Goal: Task Accomplishment & Management: Manage account settings

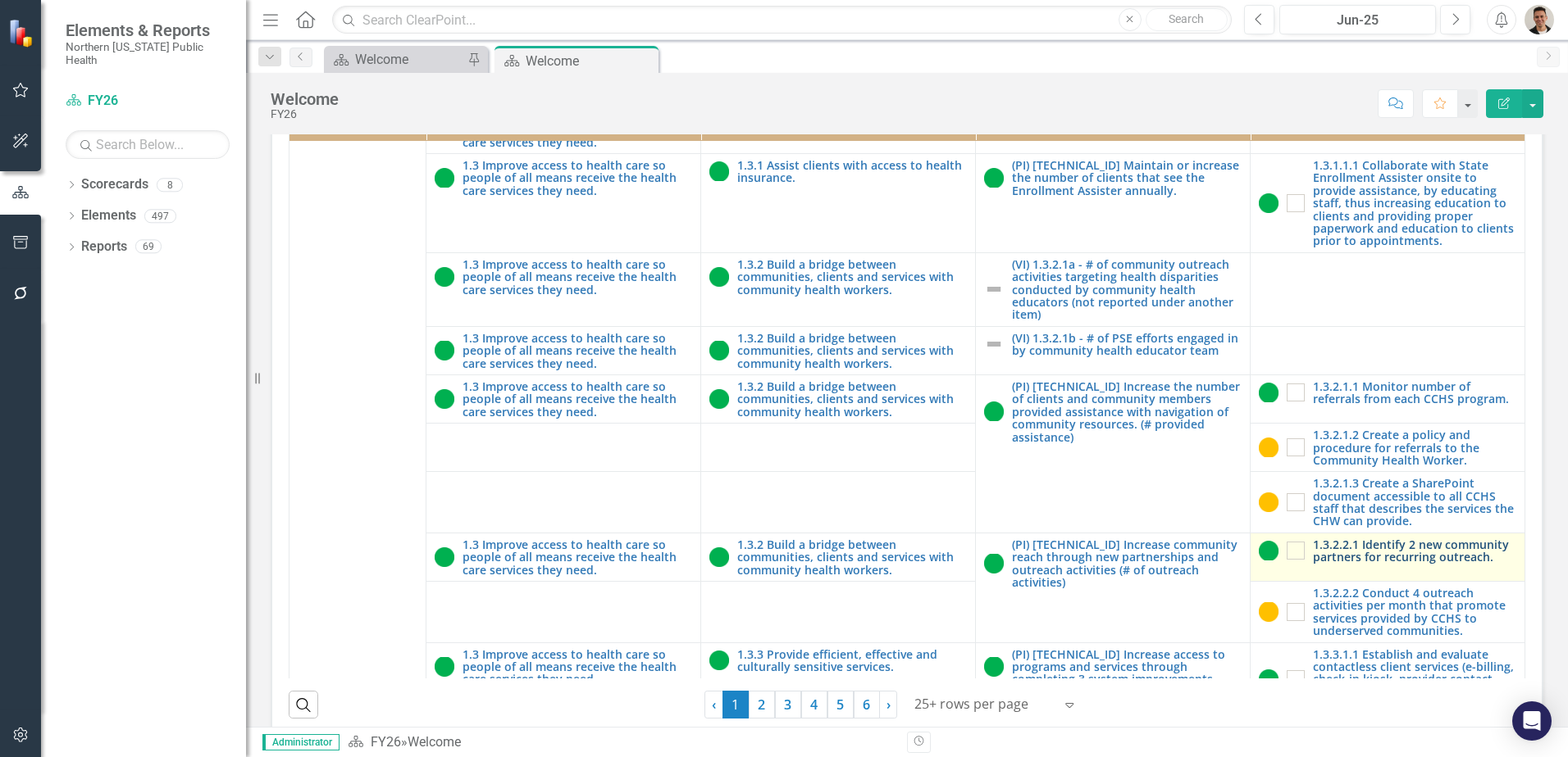
scroll to position [468, 0]
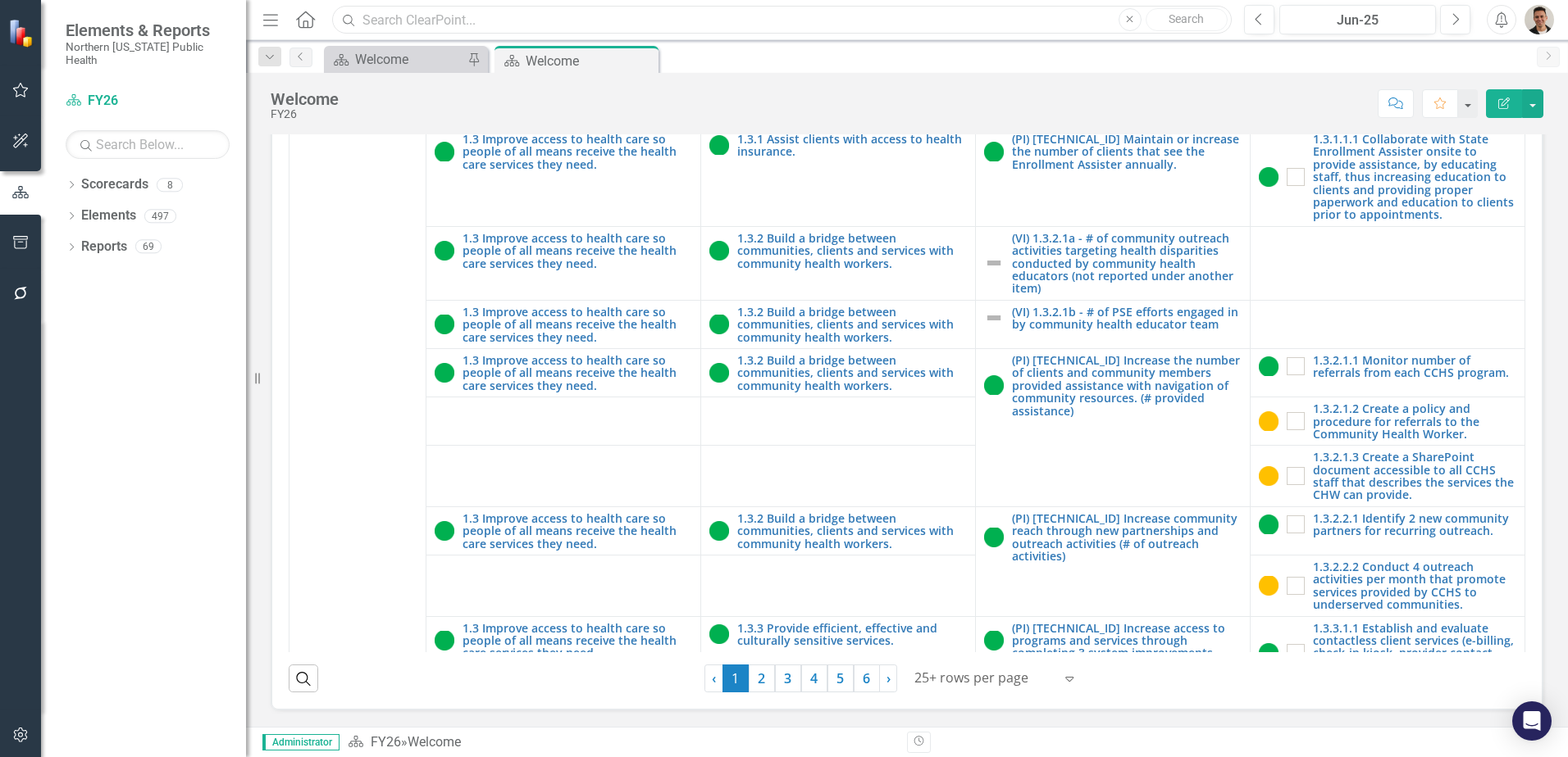
click at [551, 27] on input "text" at bounding box center [782, 20] width 900 height 29
type input "d"
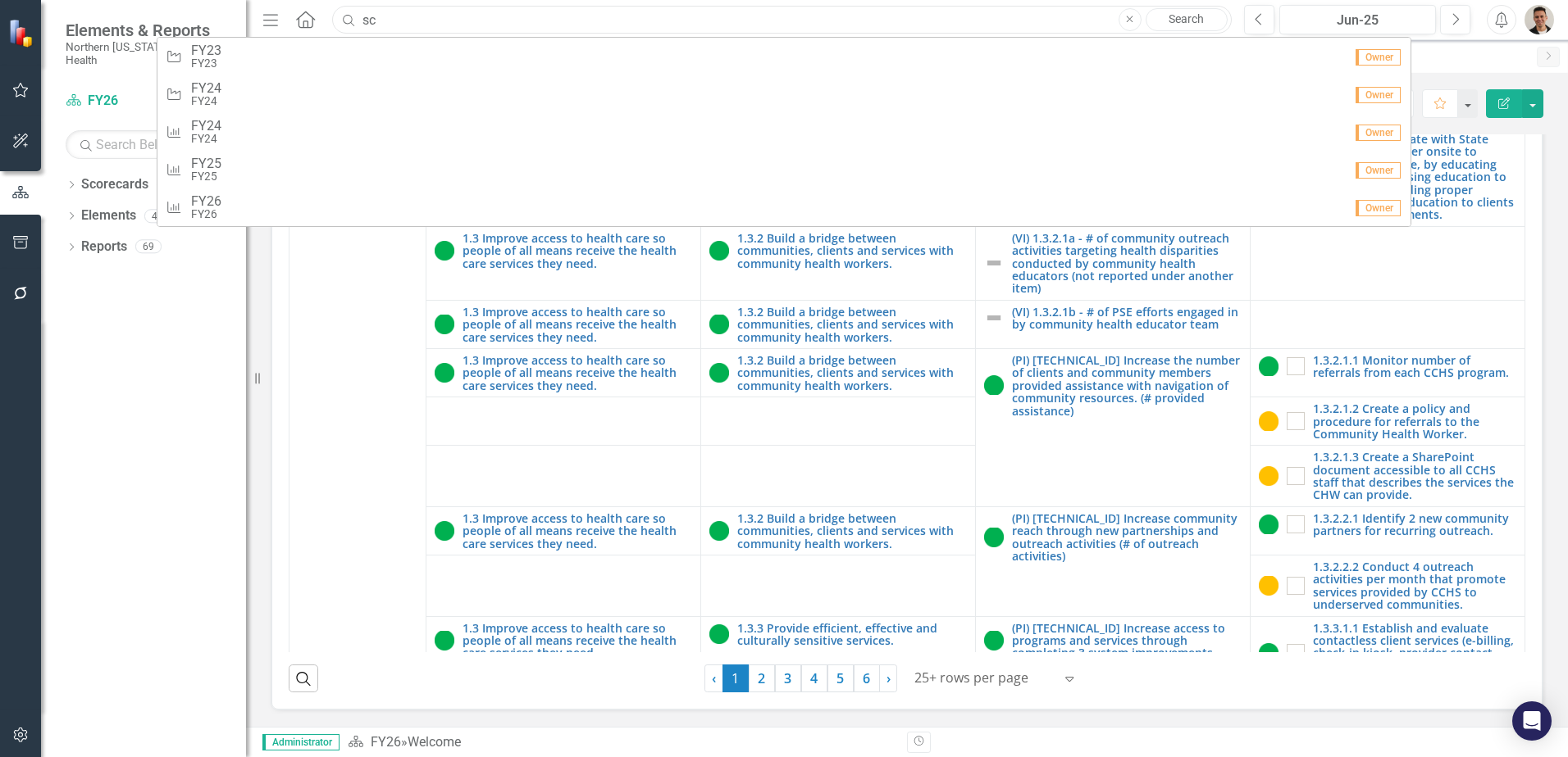
type input "s"
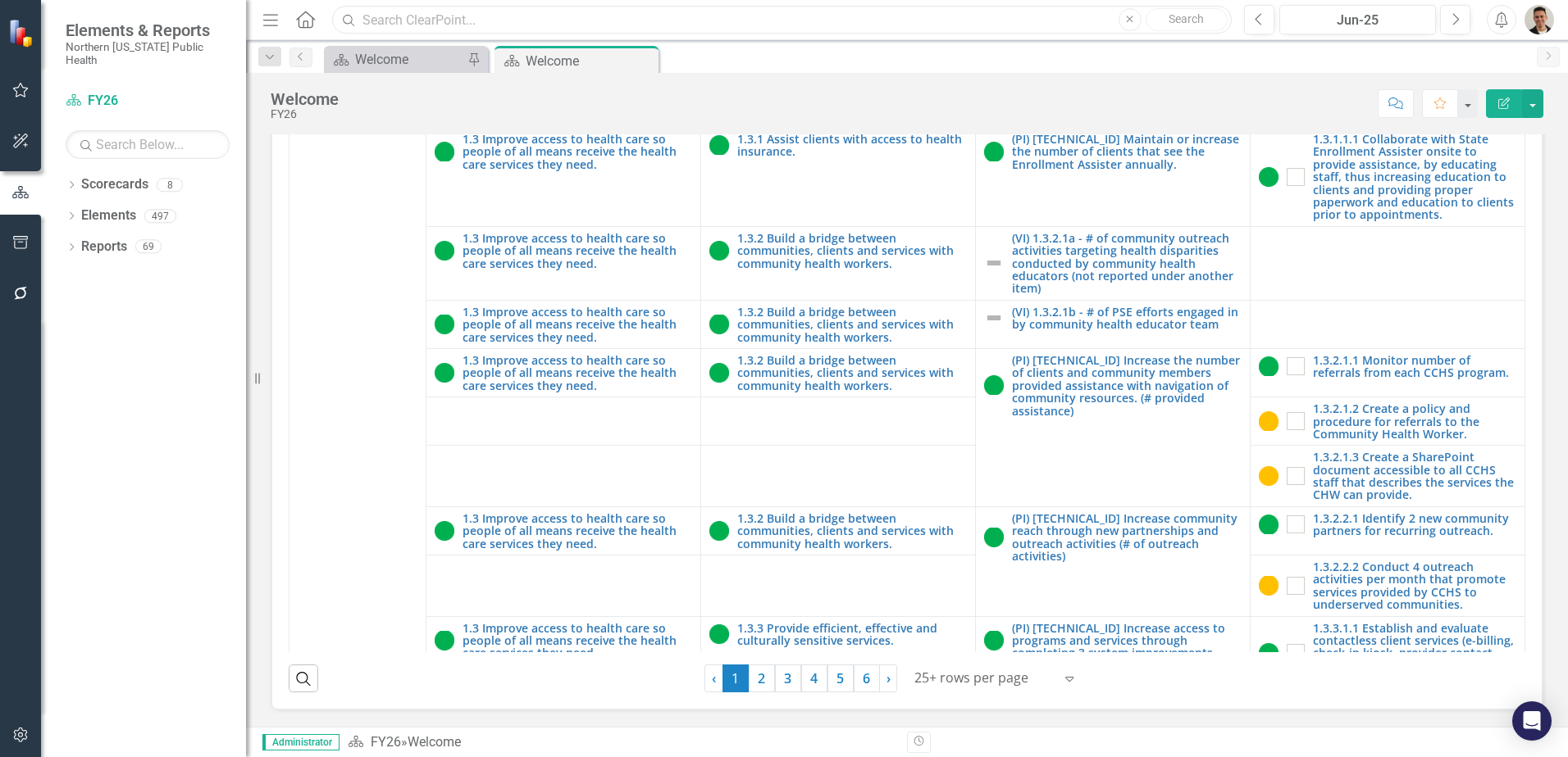
click at [533, 24] on input "text" at bounding box center [782, 20] width 900 height 29
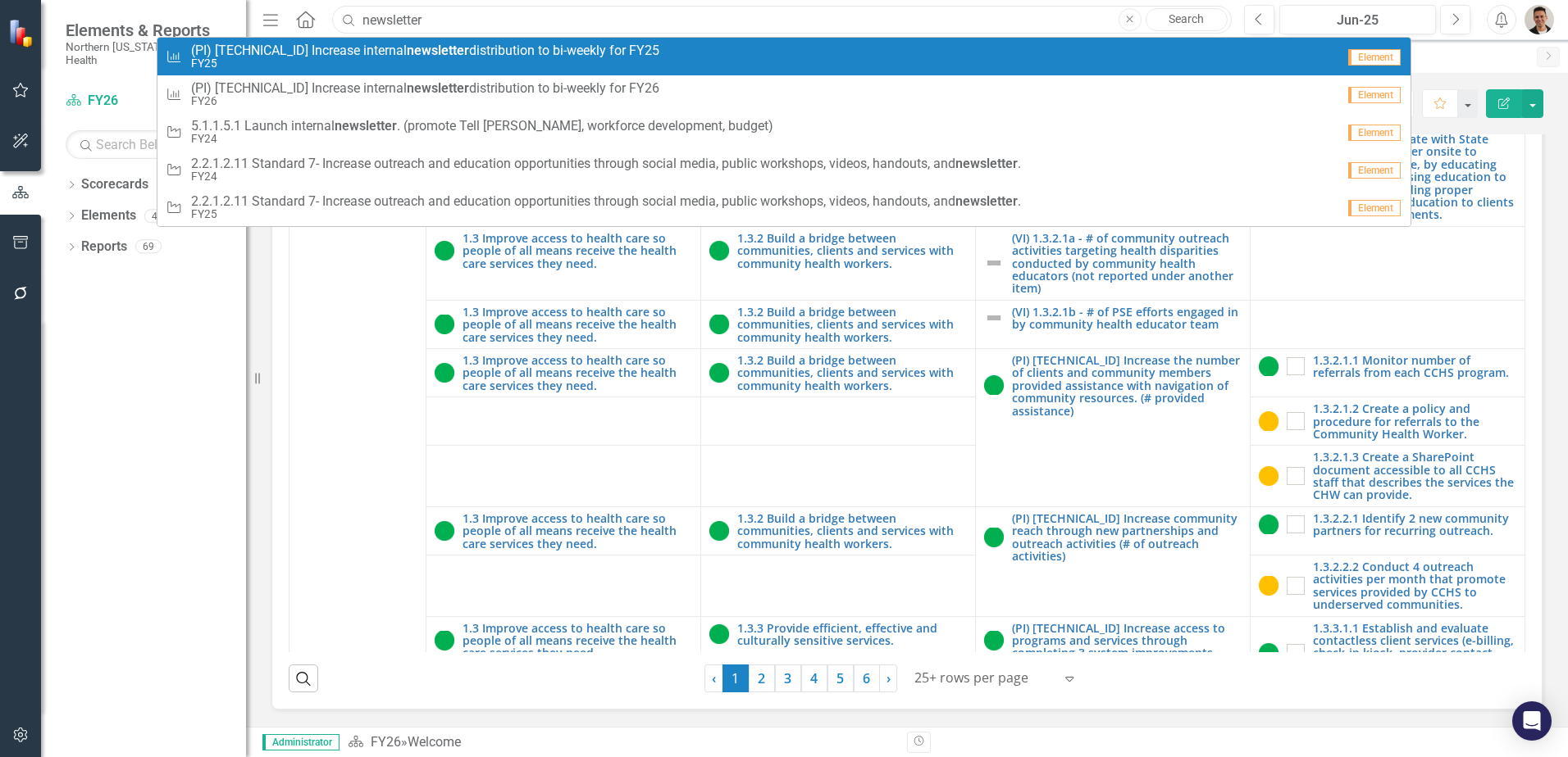
type input "newsletter"
click at [441, 62] on small "FY25" at bounding box center [424, 64] width 468 height 12
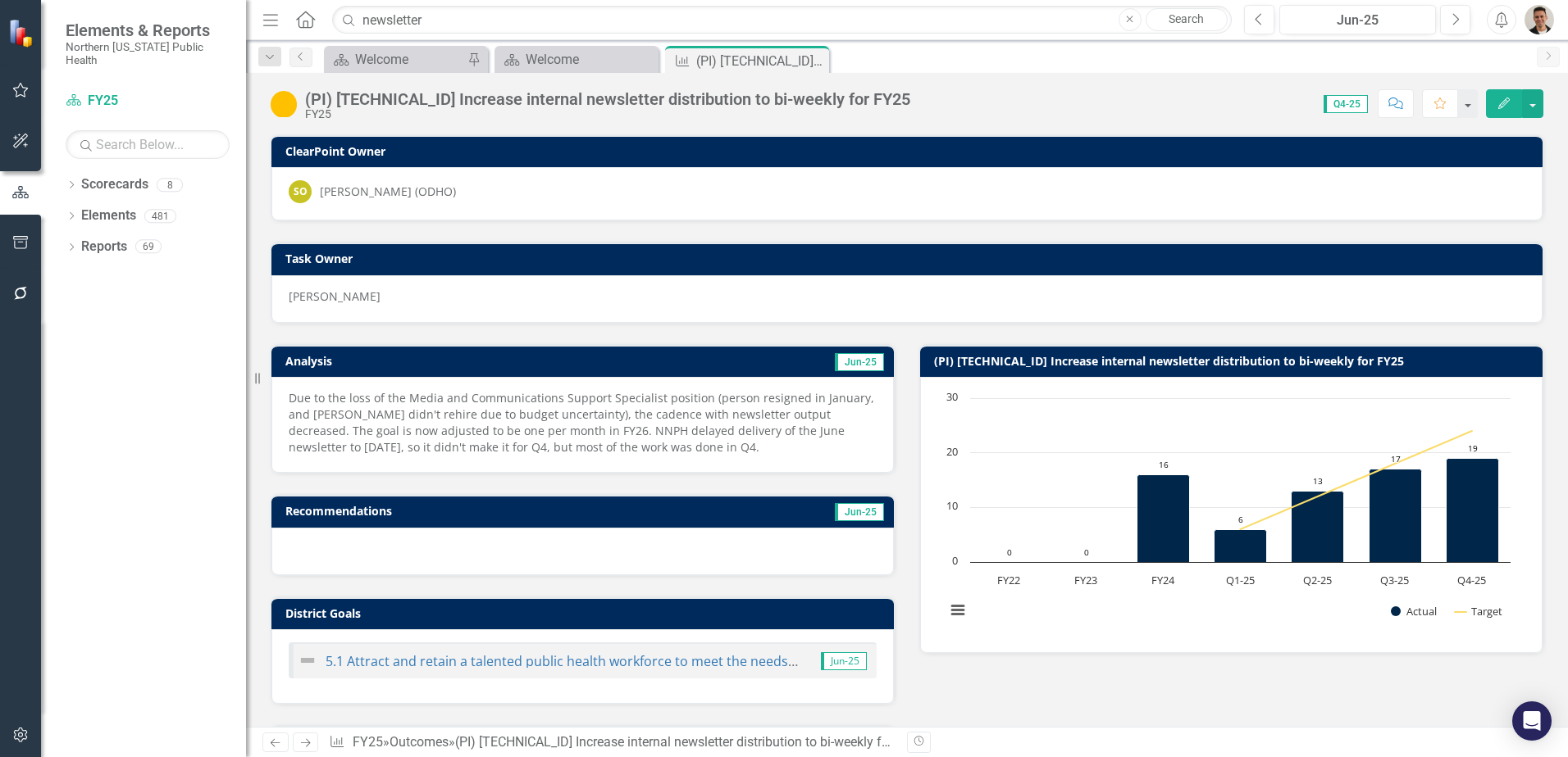
scroll to position [481, 0]
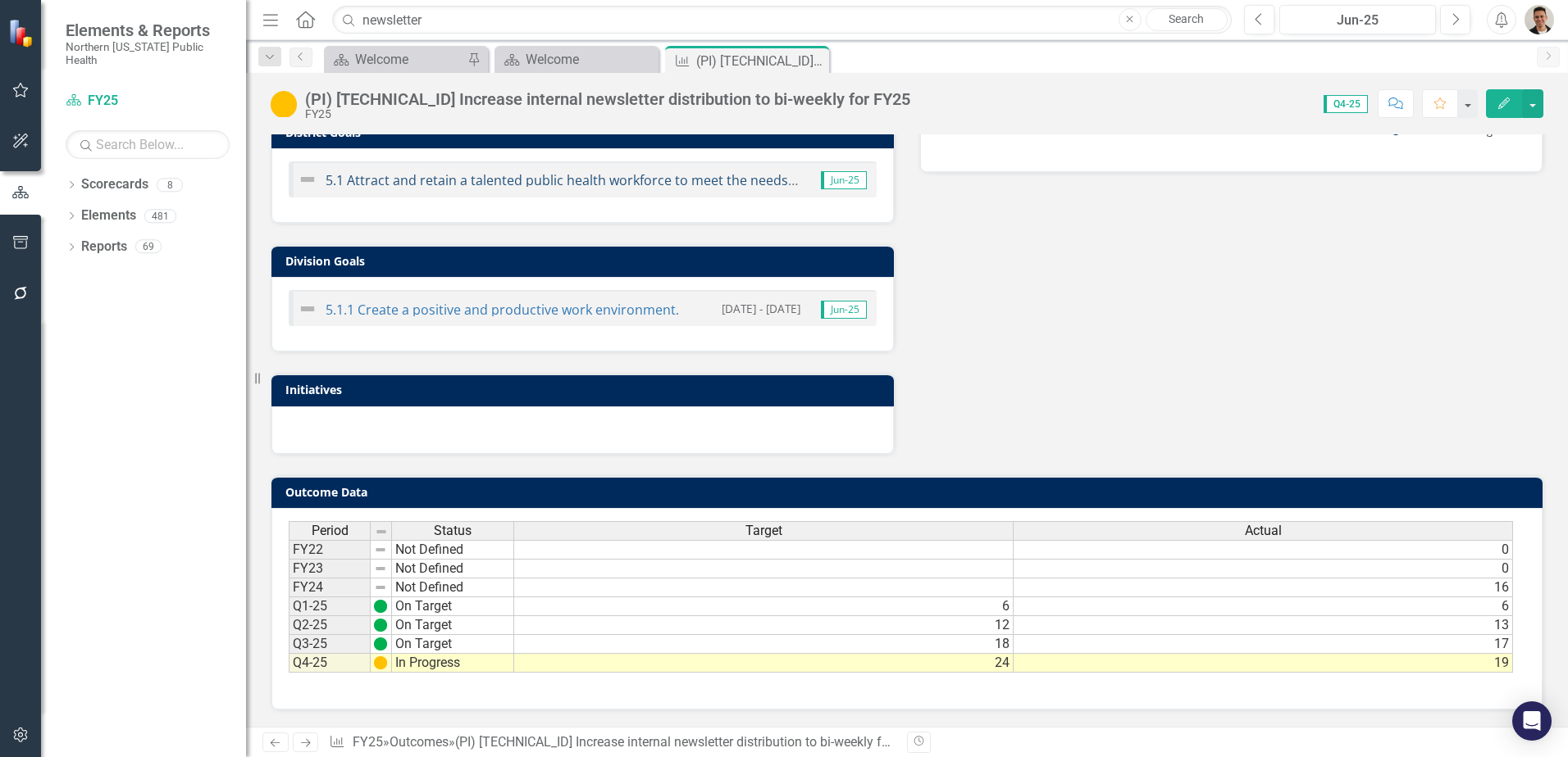
click at [742, 186] on link "5.1 Attract and retain a talented public health workforce to meet the needs of …" at bounding box center [632, 180] width 615 height 18
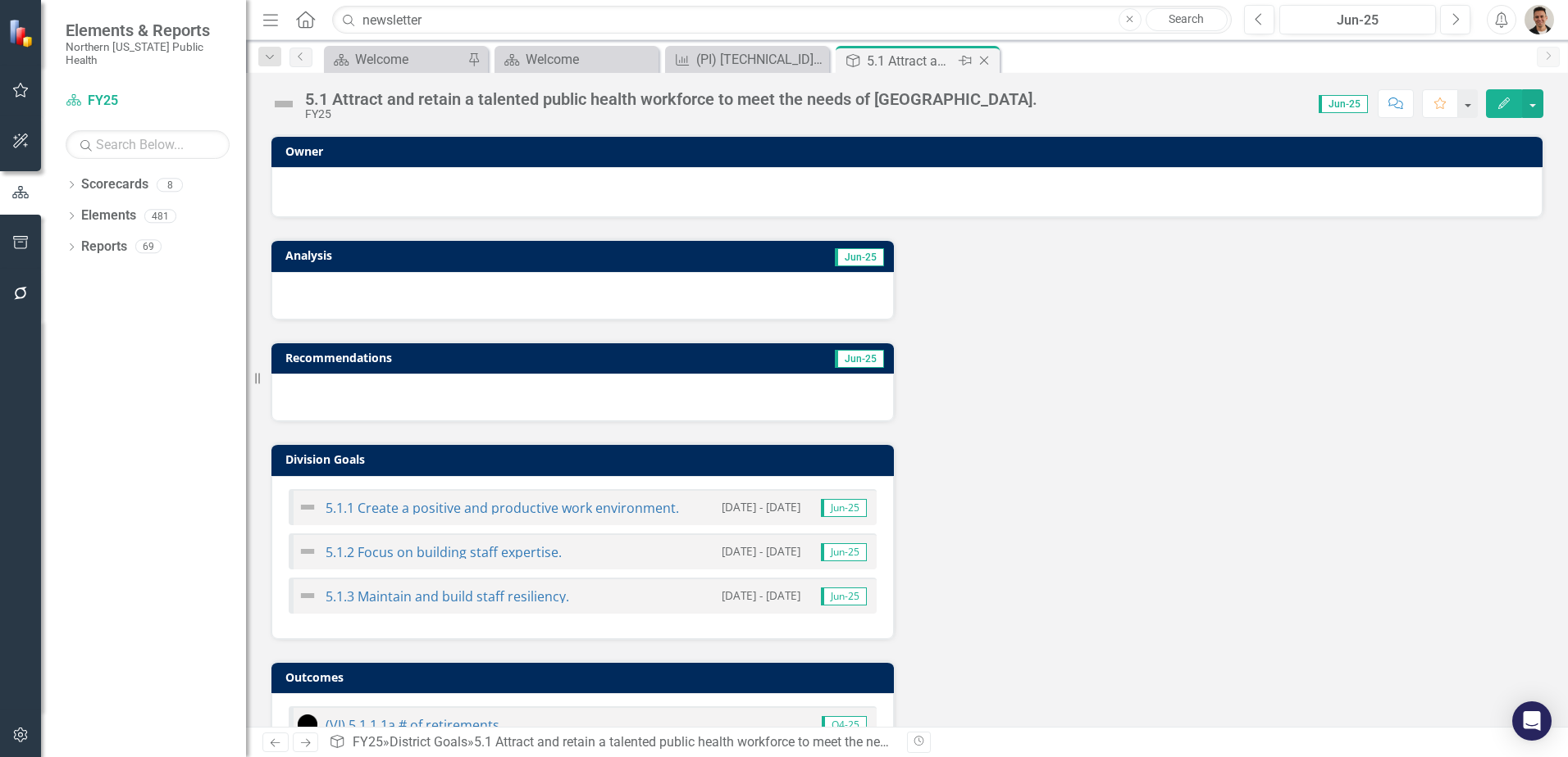
click at [994, 59] on div "Close" at bounding box center [985, 60] width 20 height 20
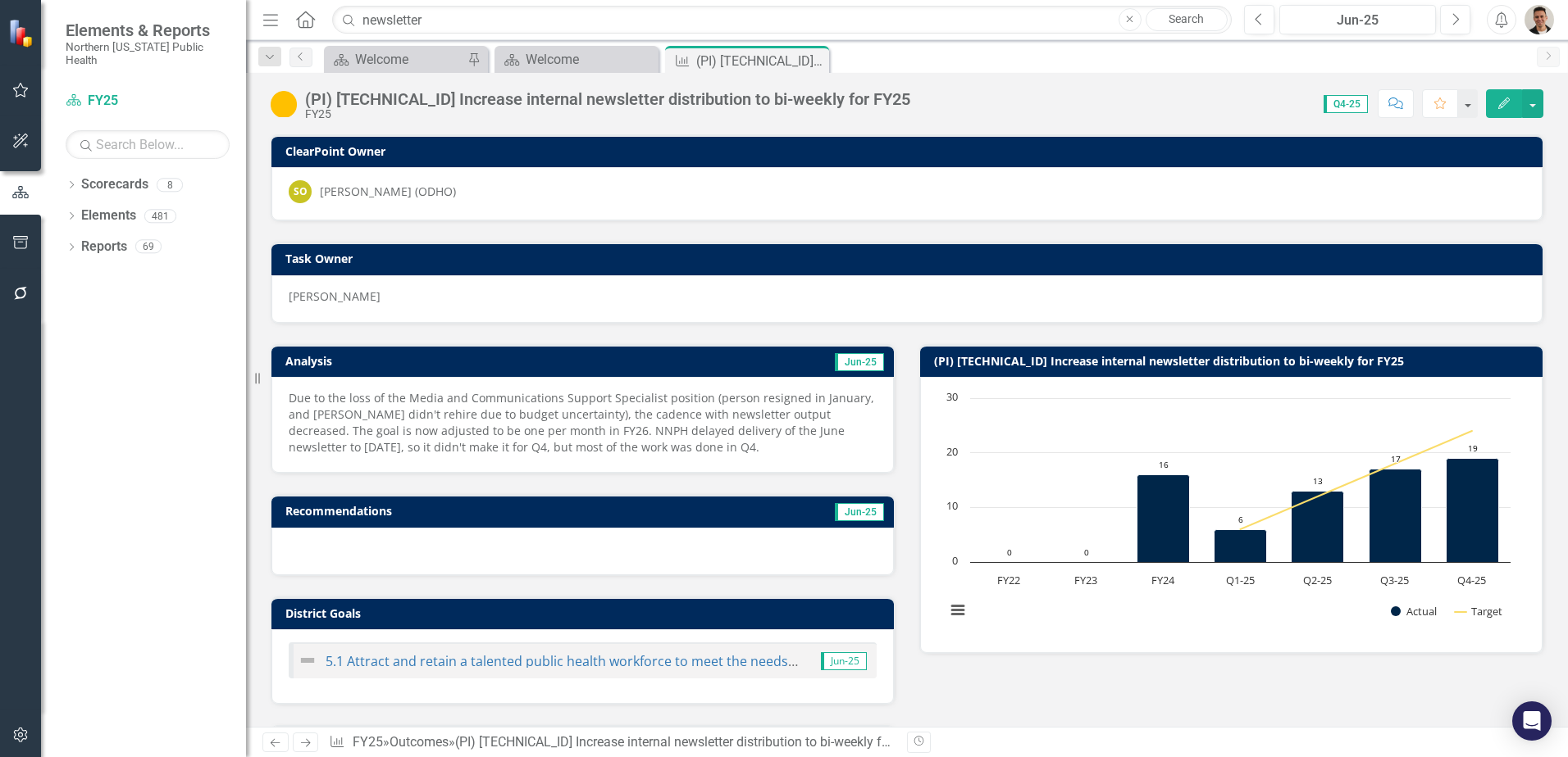
scroll to position [246, 0]
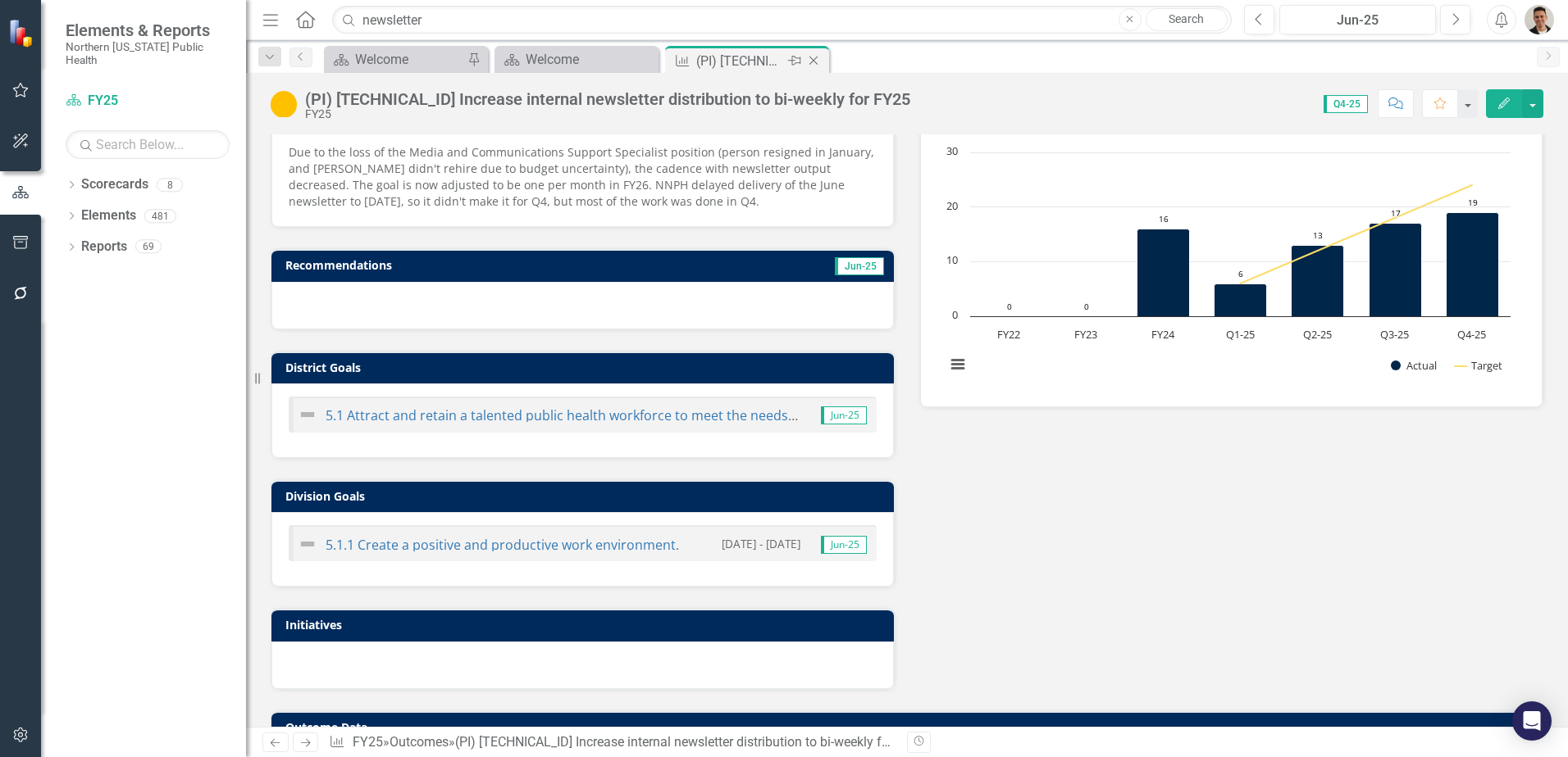
click at [816, 61] on icon "Close" at bounding box center [813, 60] width 17 height 13
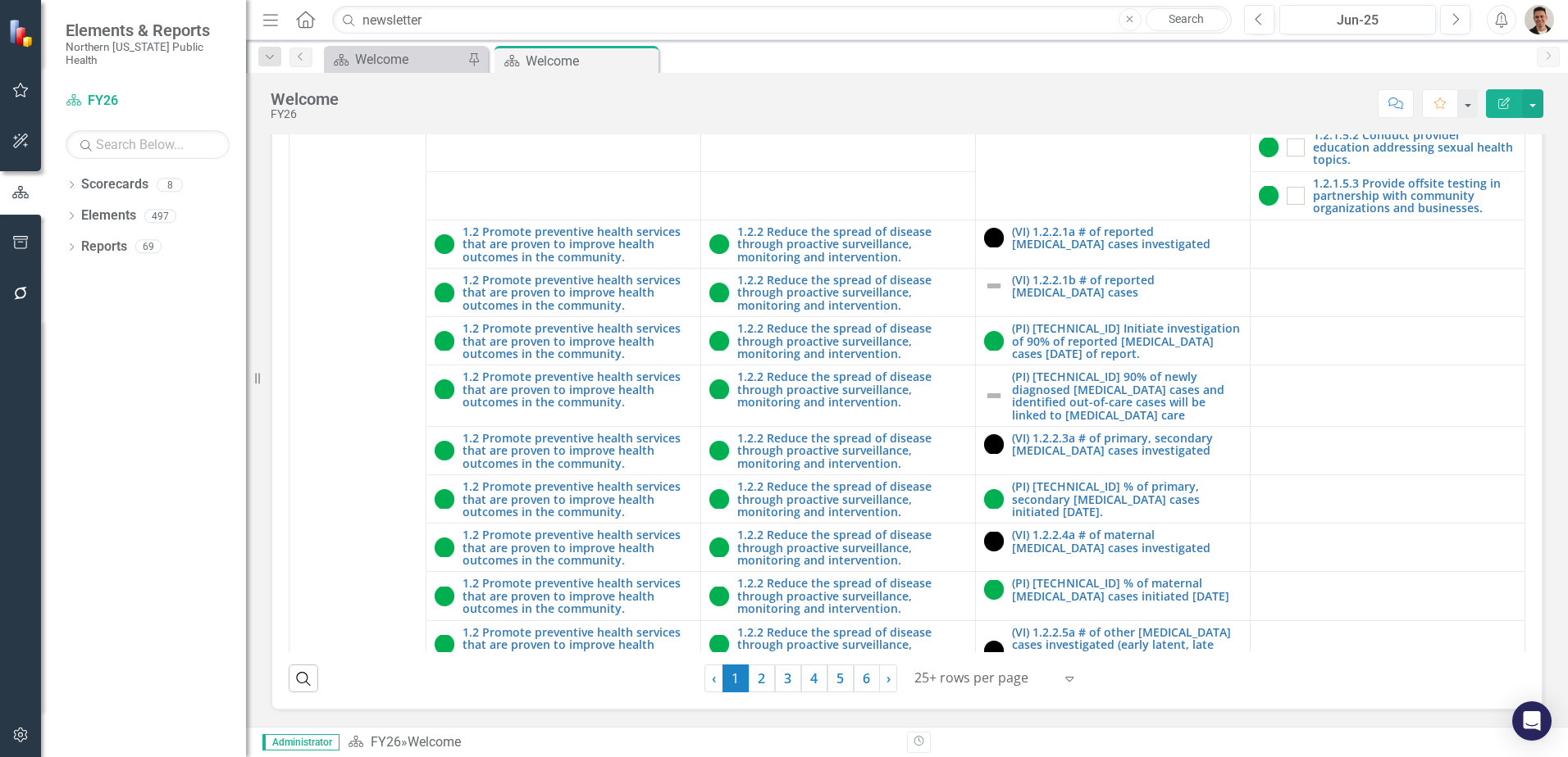
scroll to position [1066, 0]
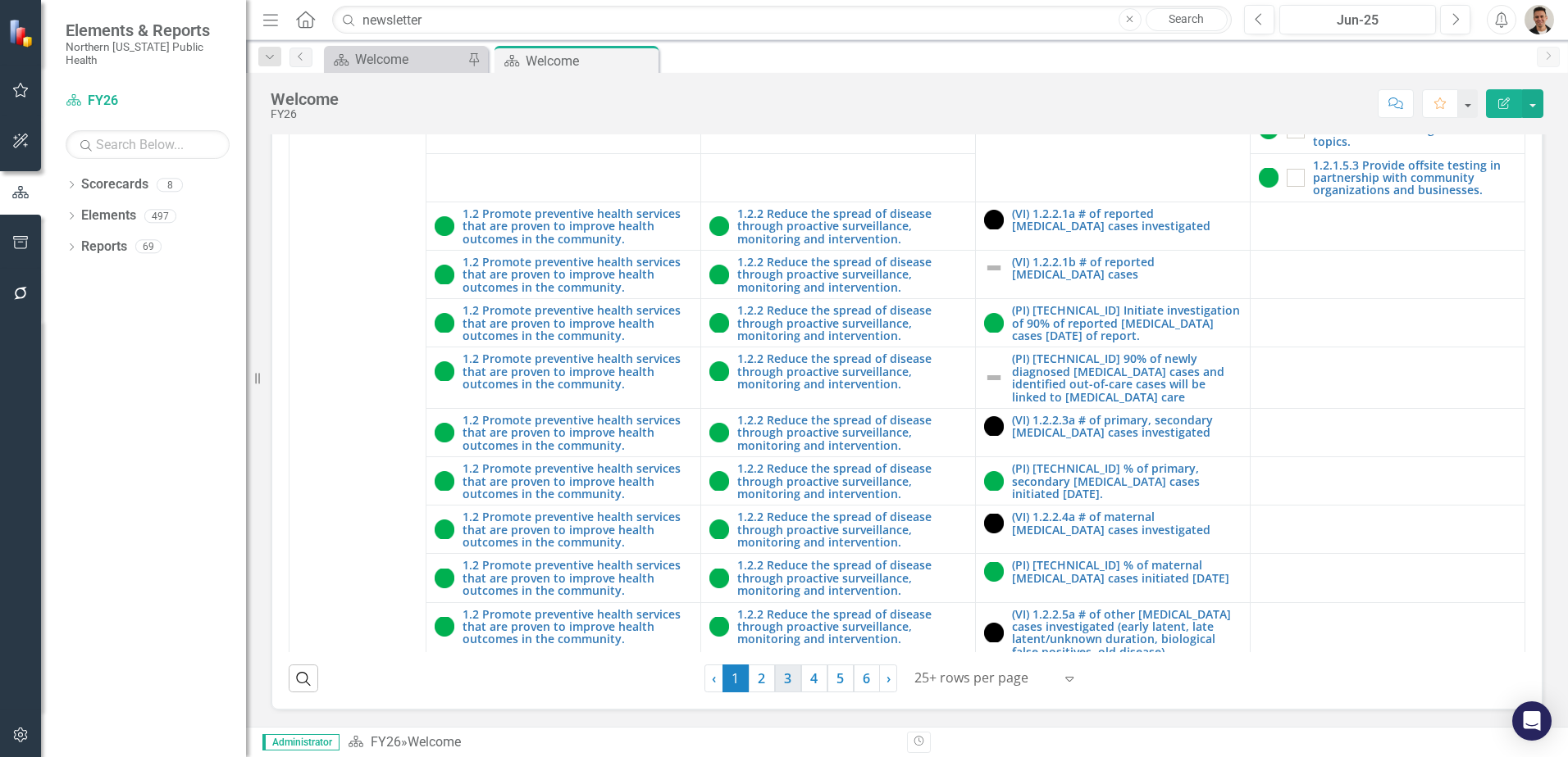
click at [778, 680] on link "3" at bounding box center [788, 678] width 26 height 28
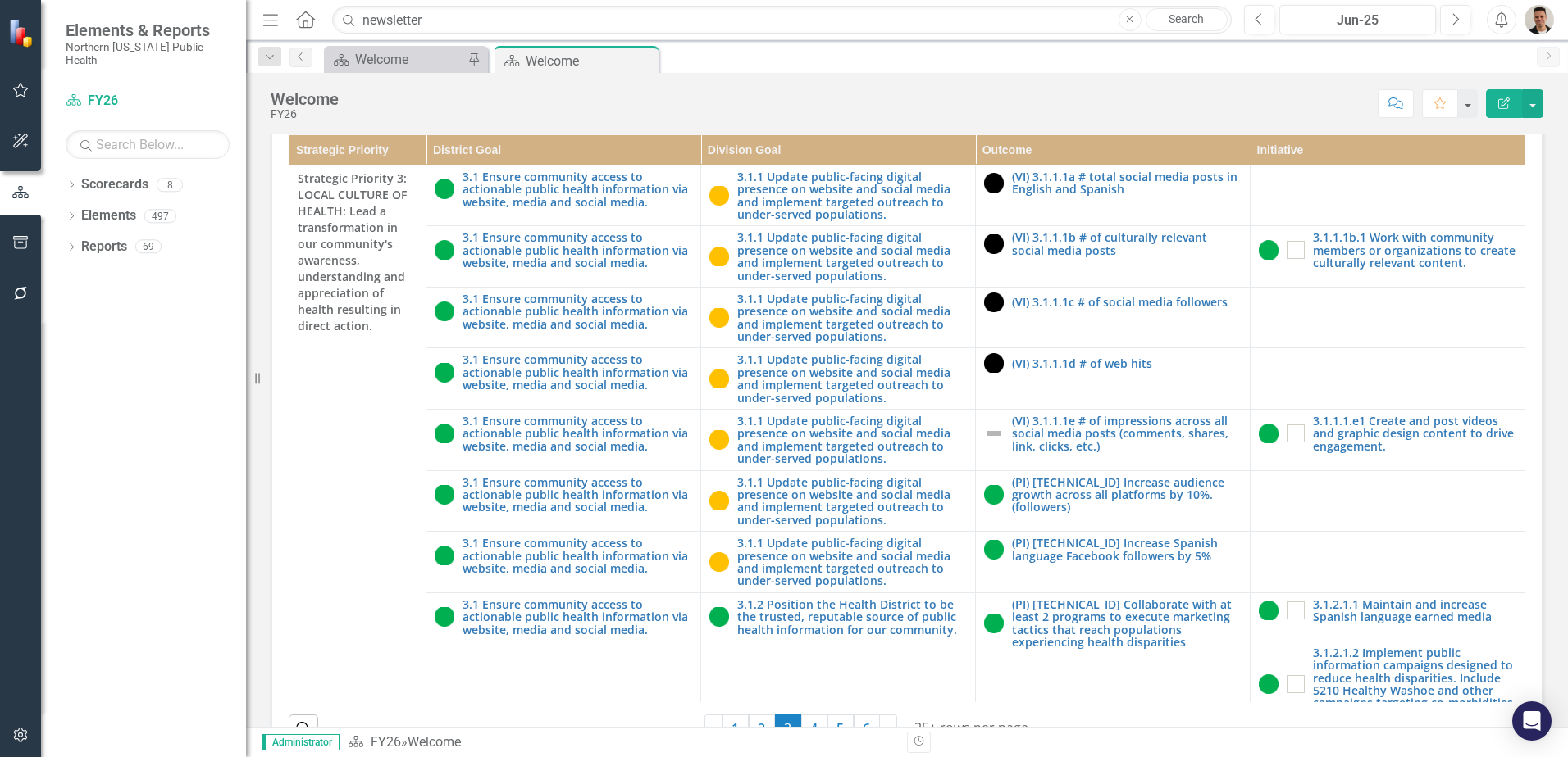
scroll to position [246, 0]
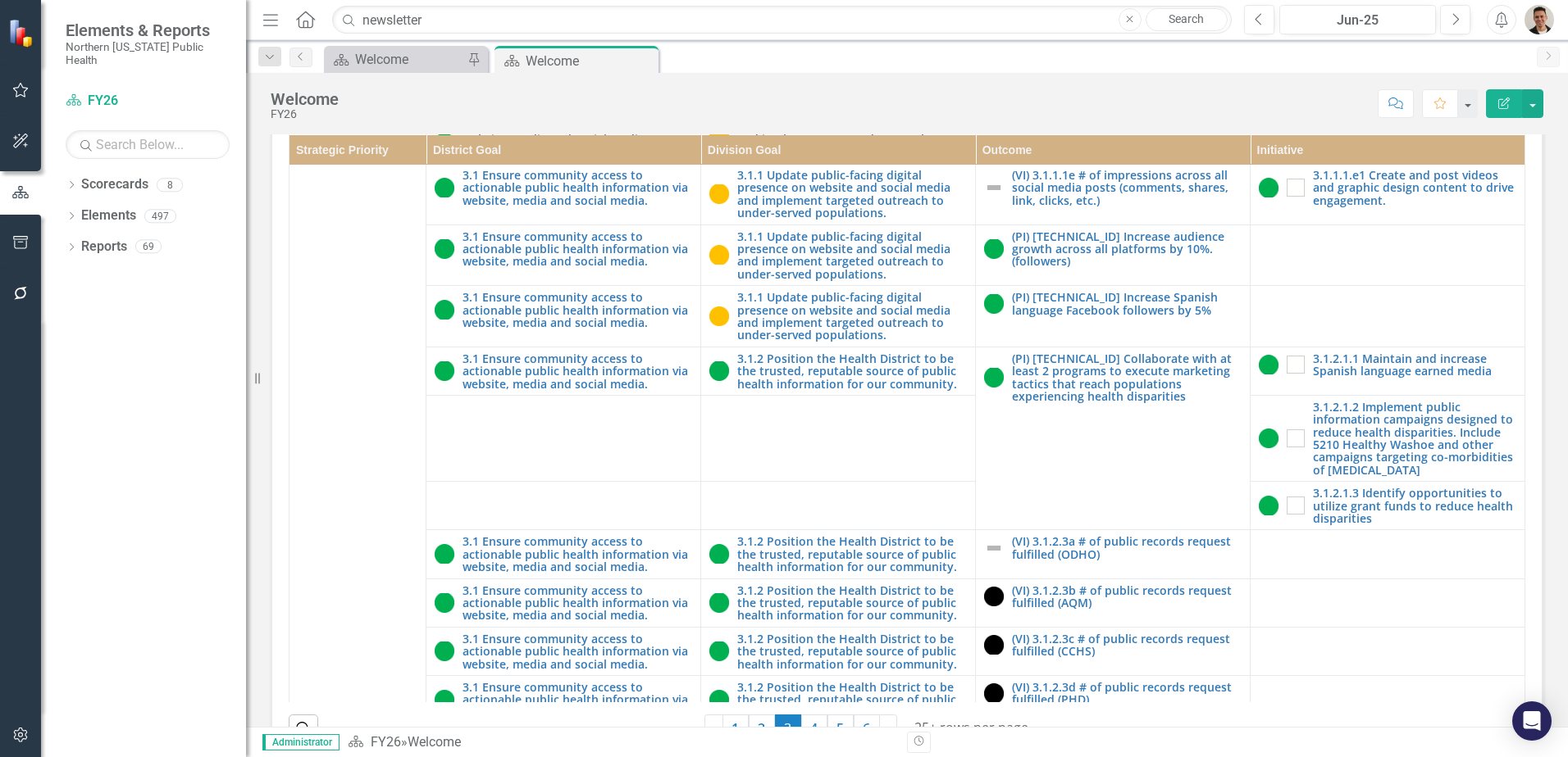
click at [0, 0] on icon "Close" at bounding box center [0, 0] width 0 height 0
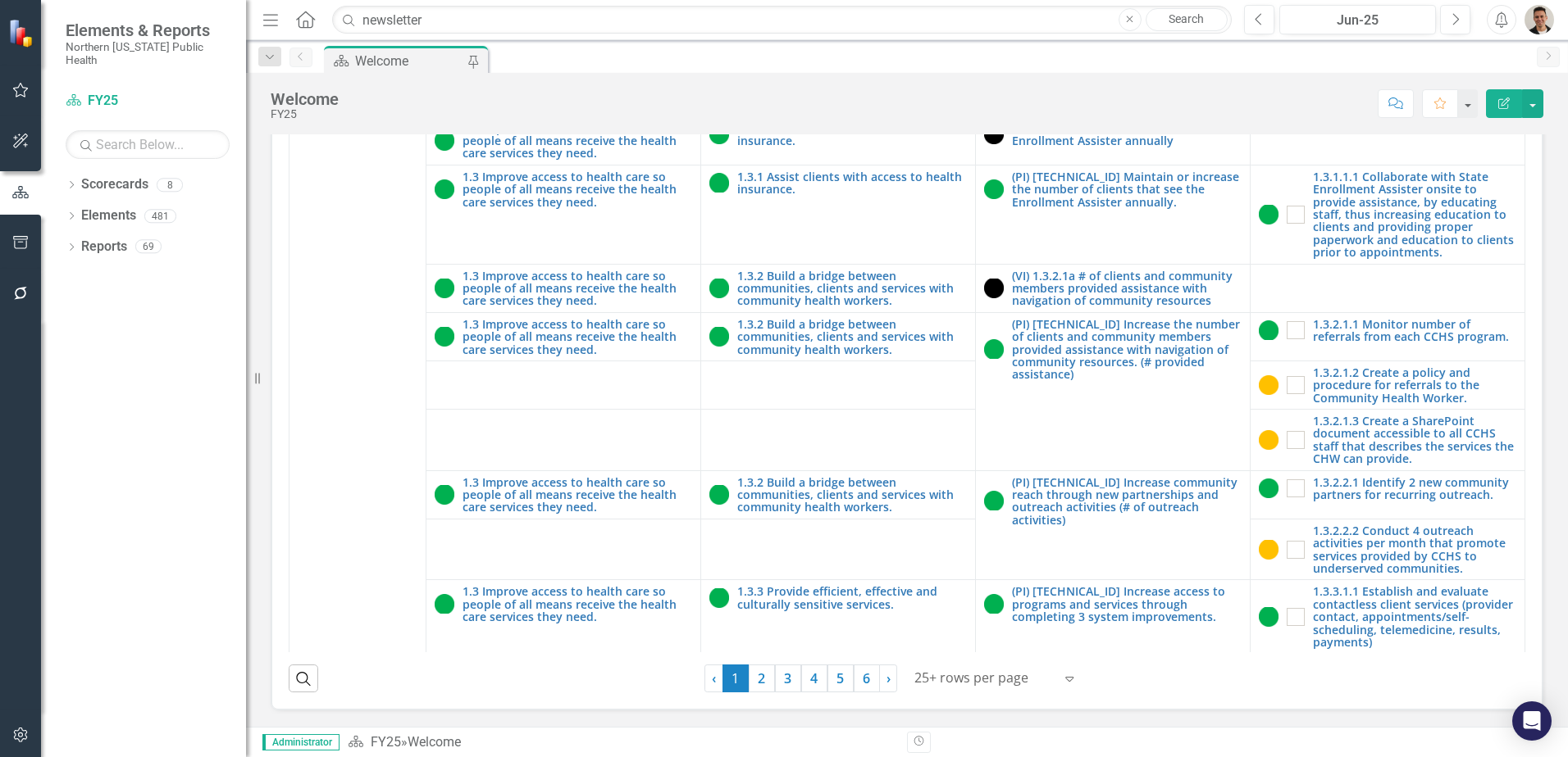
scroll to position [468, 0]
click at [791, 685] on link "3" at bounding box center [788, 678] width 26 height 28
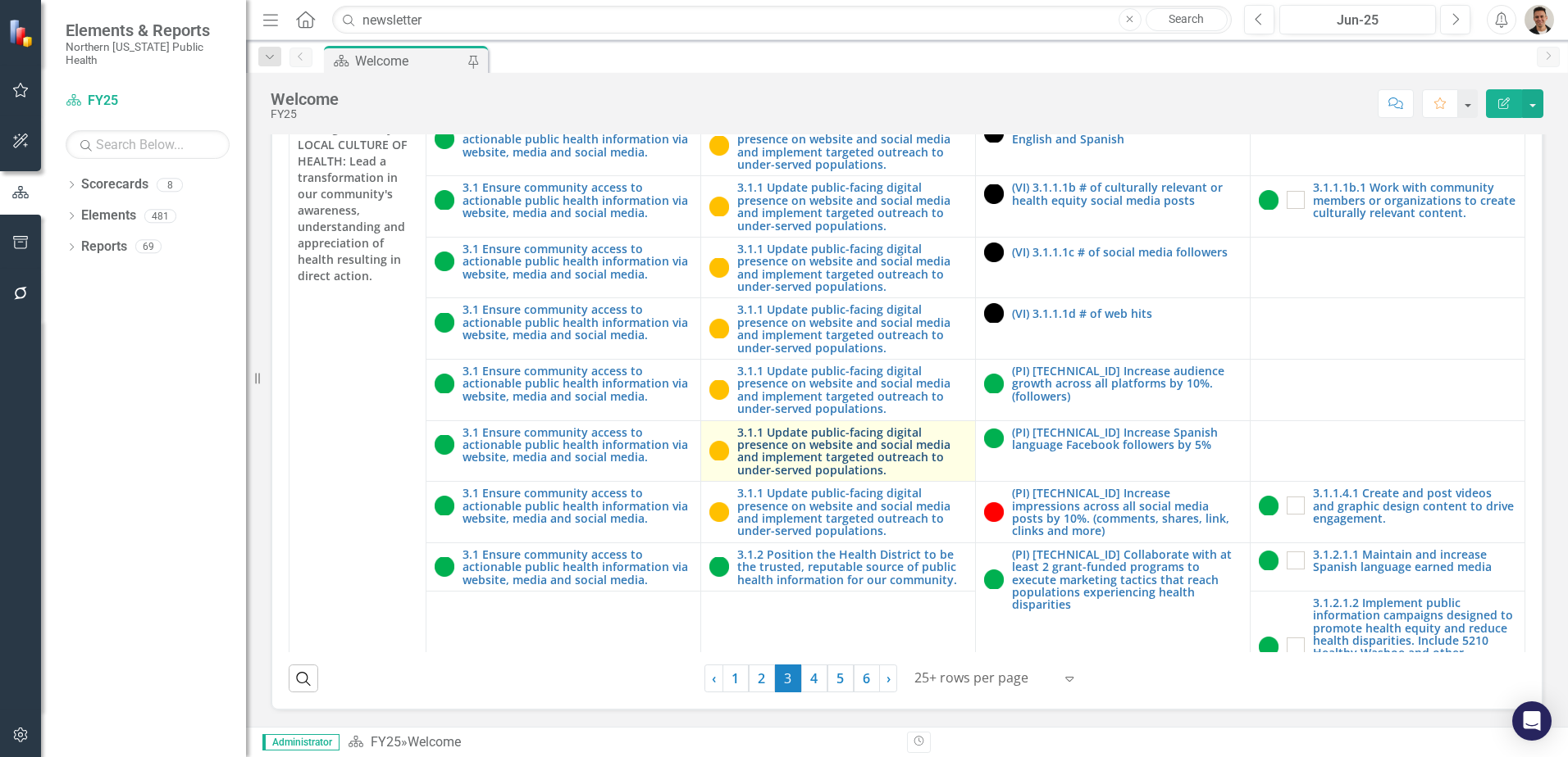
click at [825, 462] on link "3.1.1 Update public-facing digital presence on website and social media and imp…" at bounding box center [852, 452] width 230 height 51
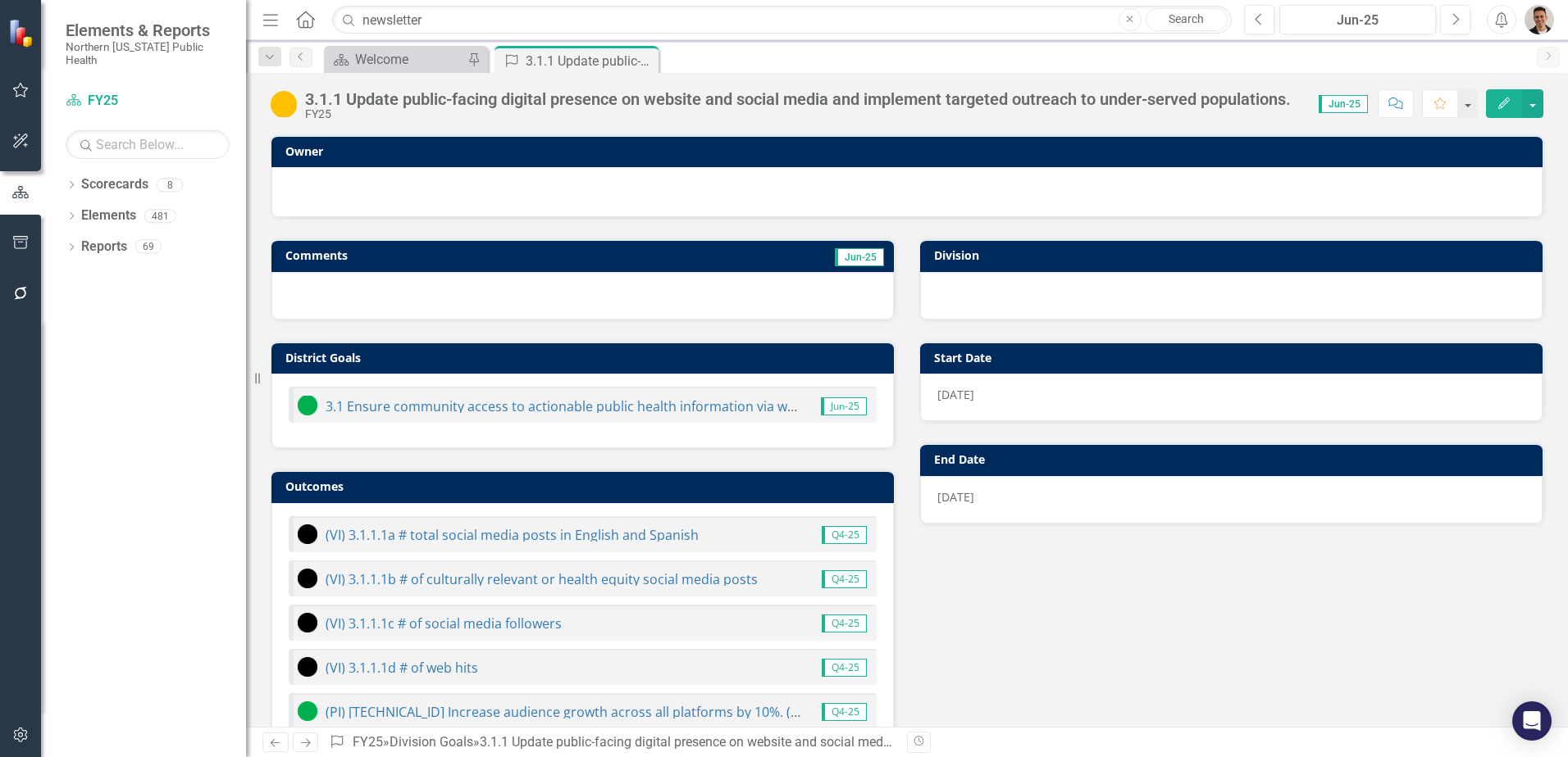
click at [1508, 98] on icon "Edit" at bounding box center [1503, 103] width 15 height 11
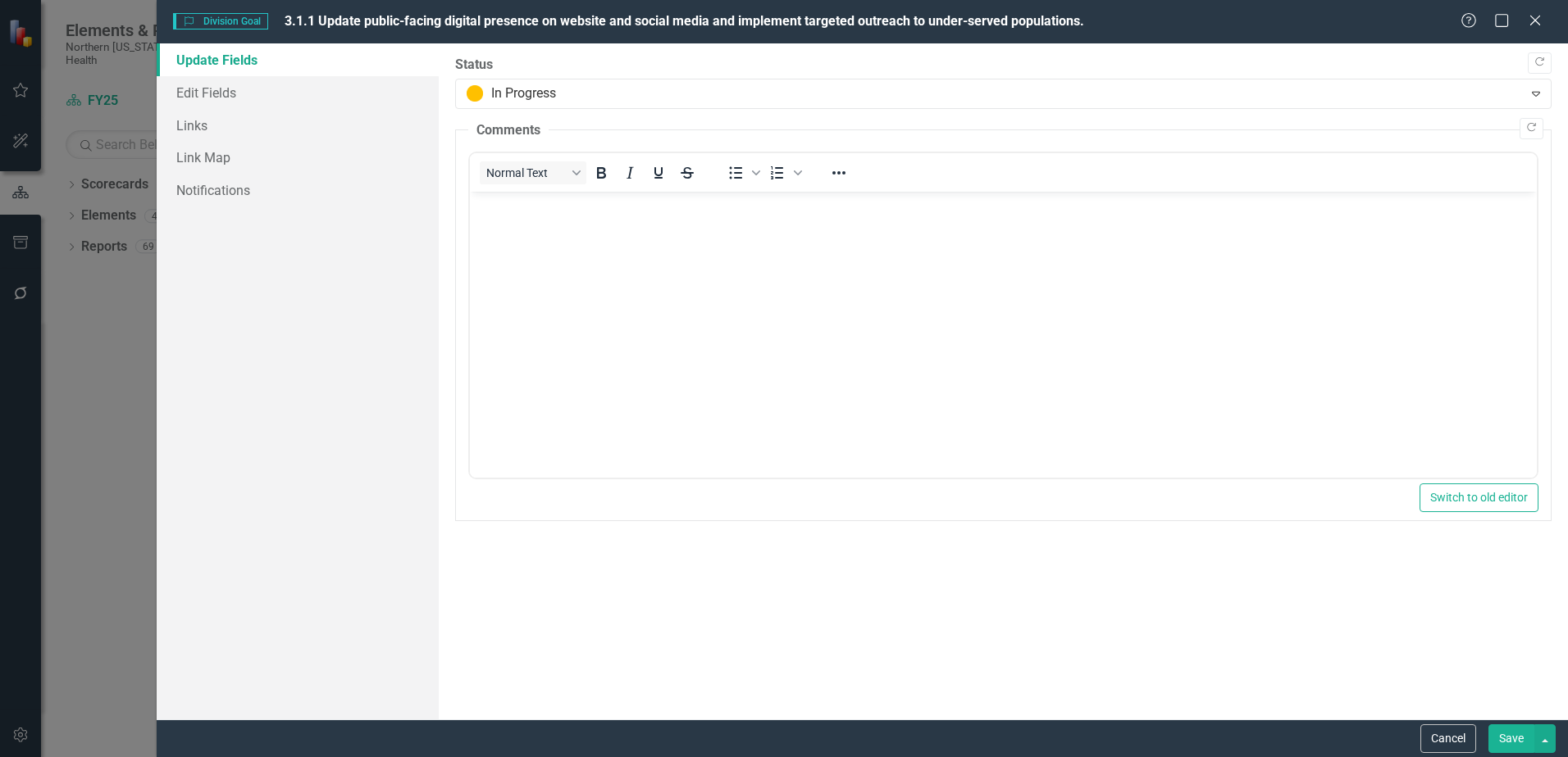
drag, startPoint x: 538, startPoint y: 29, endPoint x: 545, endPoint y: 20, distance: 11.4
click at [538, 29] on span "3.1.1 Update public-facing digital presence on website and social media and imp…" at bounding box center [684, 22] width 799 height 19
click at [545, 20] on span "3.1.1 Update public-facing digital presence on website and social media and imp…" at bounding box center [684, 21] width 799 height 16
click at [545, 19] on span "3.1.1 Update public-facing digital presence on website and social media and imp…" at bounding box center [684, 21] width 799 height 16
click at [1527, 10] on div "Division Goal Division Goal 3.1.1 Update public-facing digital presence on webs…" at bounding box center [862, 22] width 1411 height 44
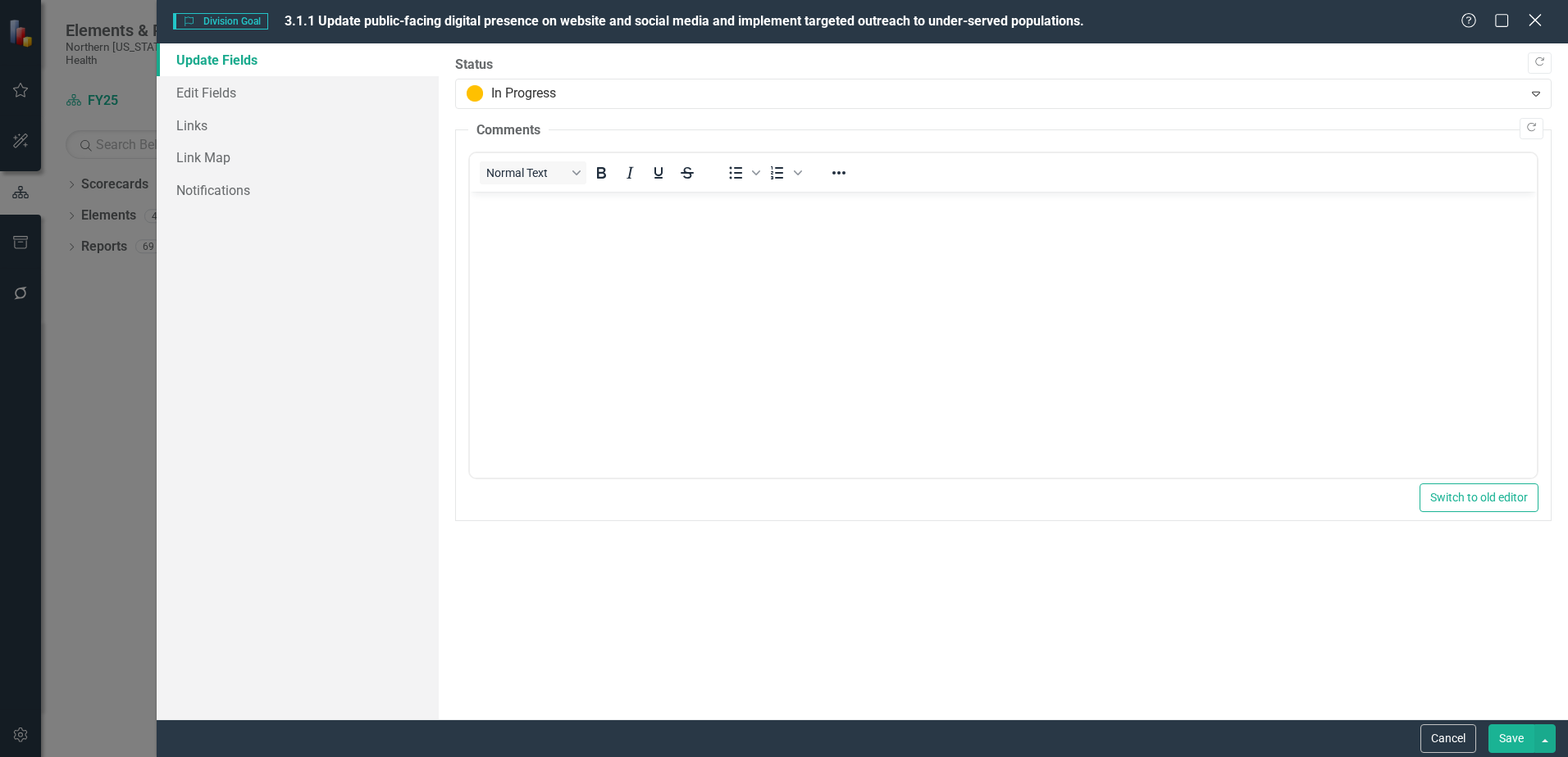
click at [1537, 22] on icon at bounding box center [1535, 20] width 12 height 12
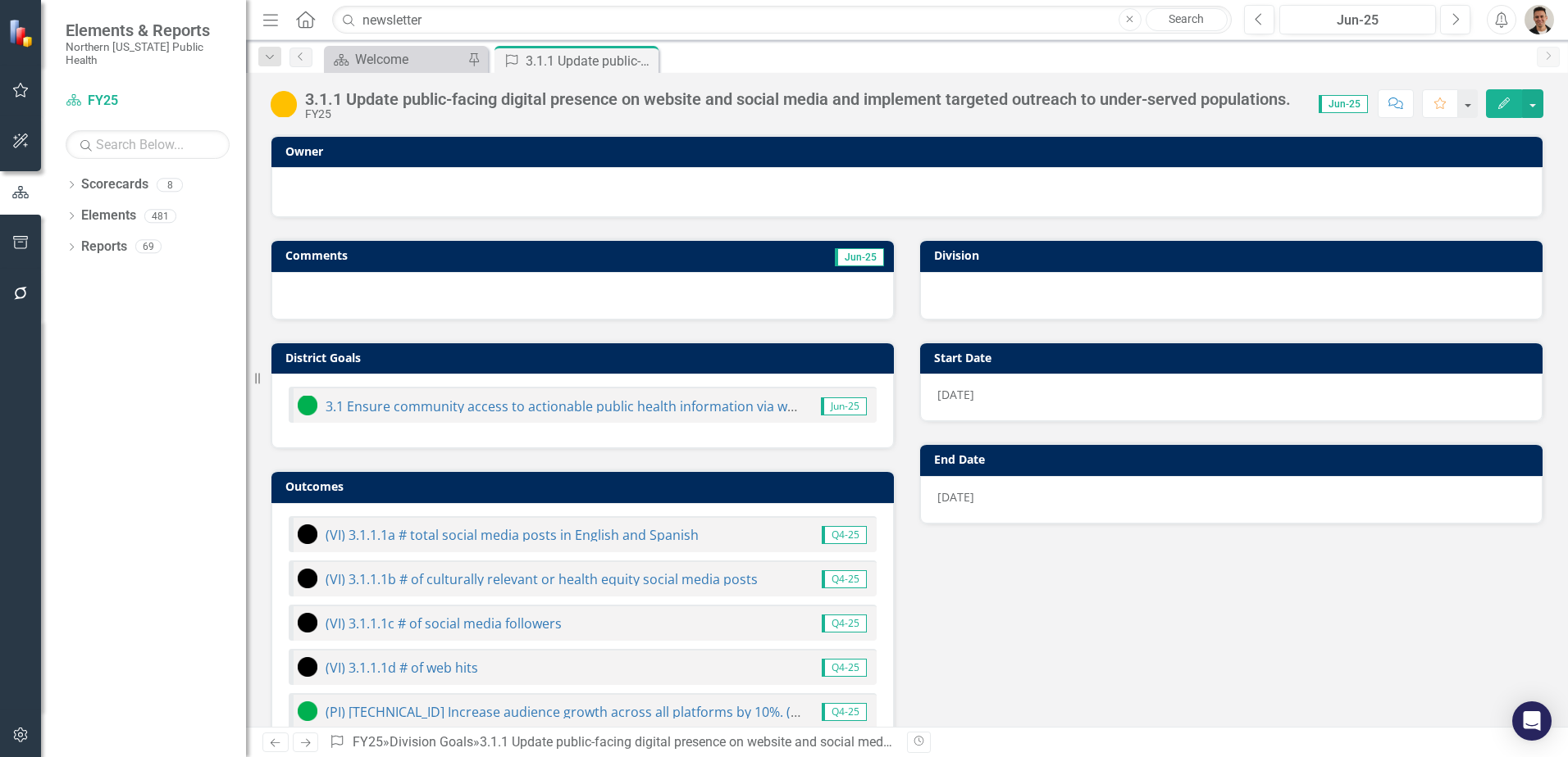
click at [752, 94] on div "3.1.1 Update public-facing digital presence on website and social media and imp…" at bounding box center [798, 99] width 986 height 18
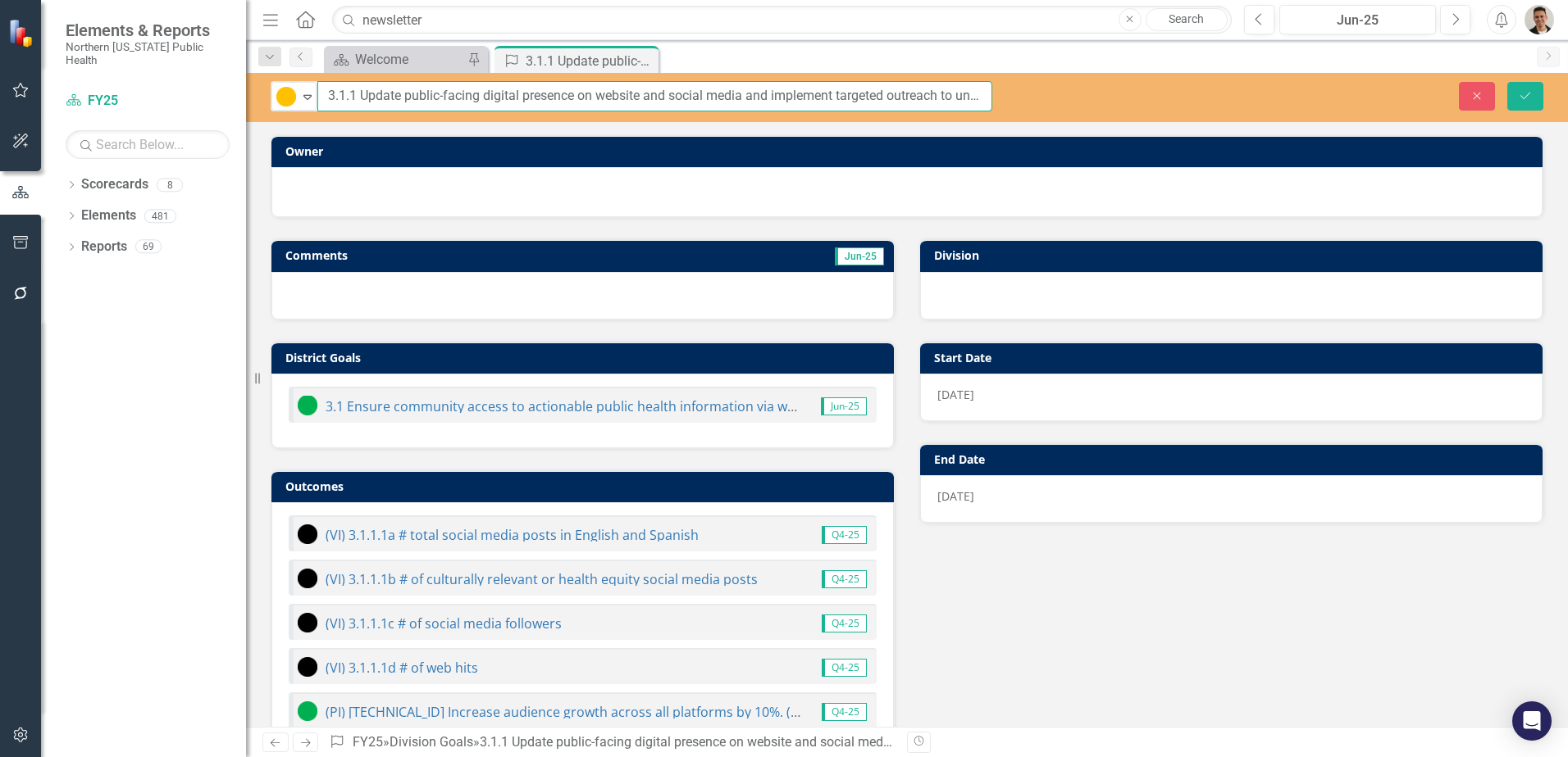
click at [944, 103] on input "3.1.1 Update public-facing digital presence on website and social media and imp…" at bounding box center [655, 96] width 675 height 31
click at [916, 93] on input "3.1.1 Update public-facing digital presence on website and social media and imp…" at bounding box center [655, 96] width 675 height 31
type input "3.1.1 Update public-facing digital presence on website and social media and imp…"
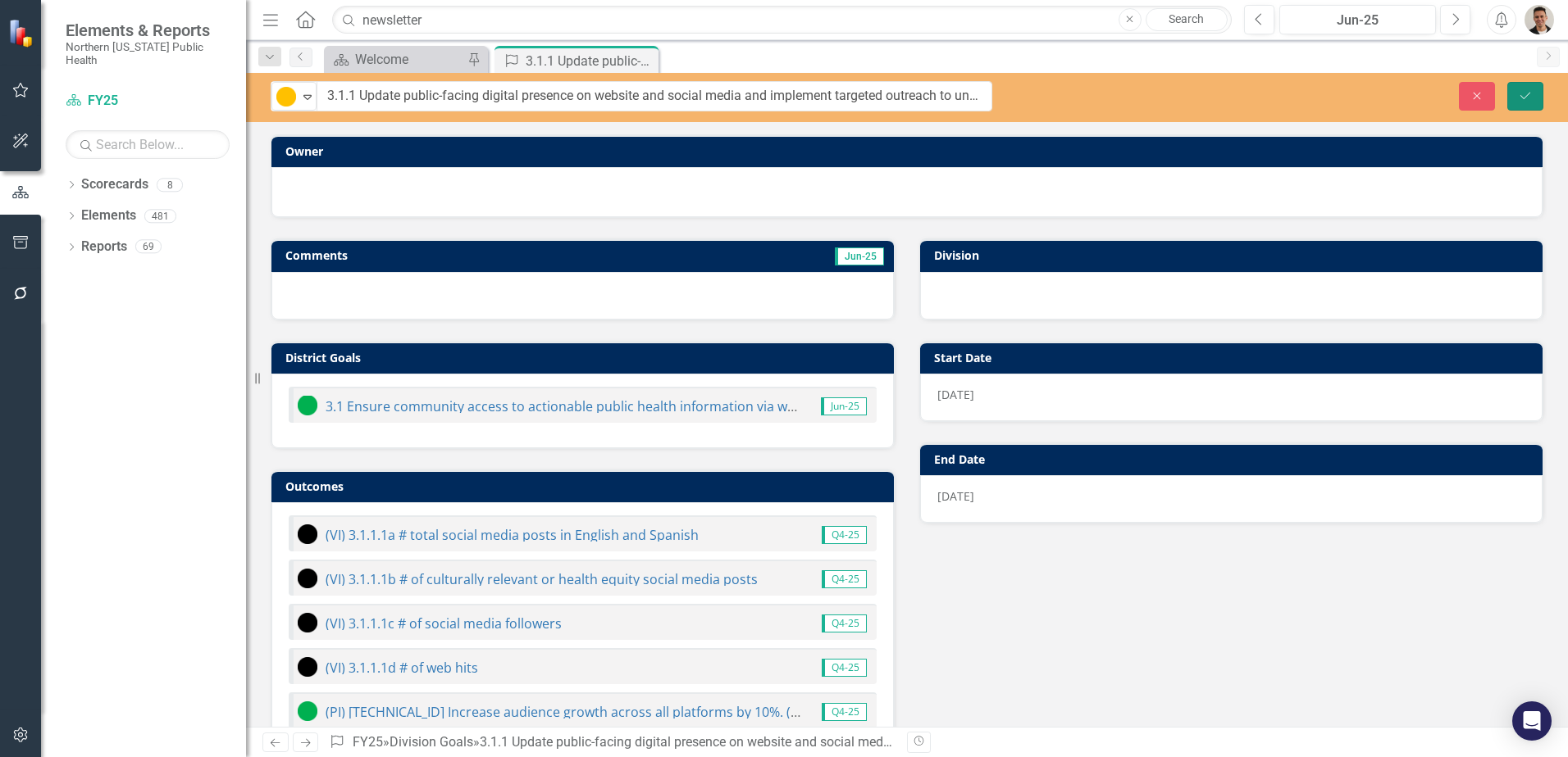
click at [1535, 102] on button "Save" at bounding box center [1525, 96] width 36 height 29
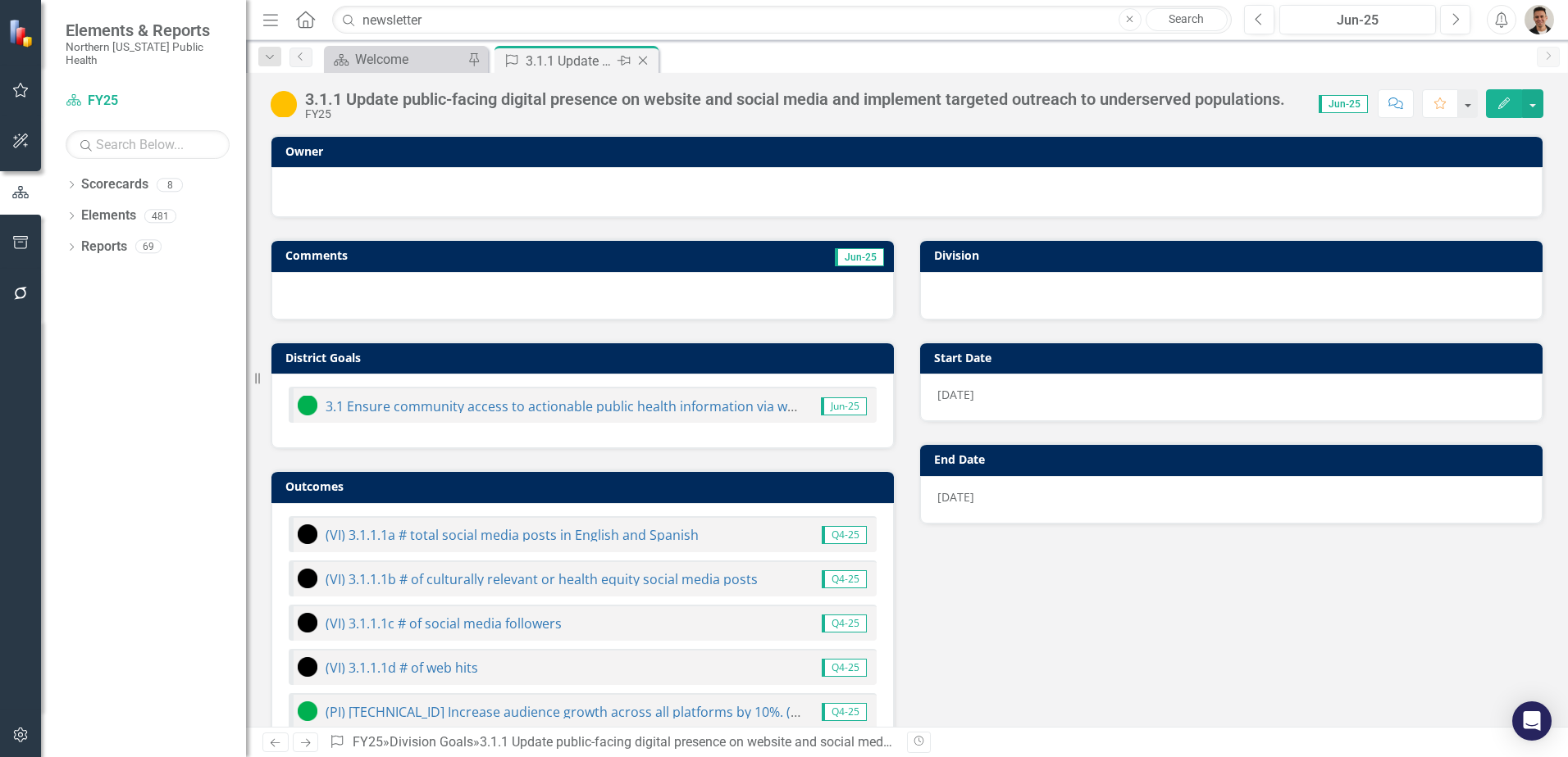
click at [644, 58] on icon "Close" at bounding box center [643, 60] width 17 height 13
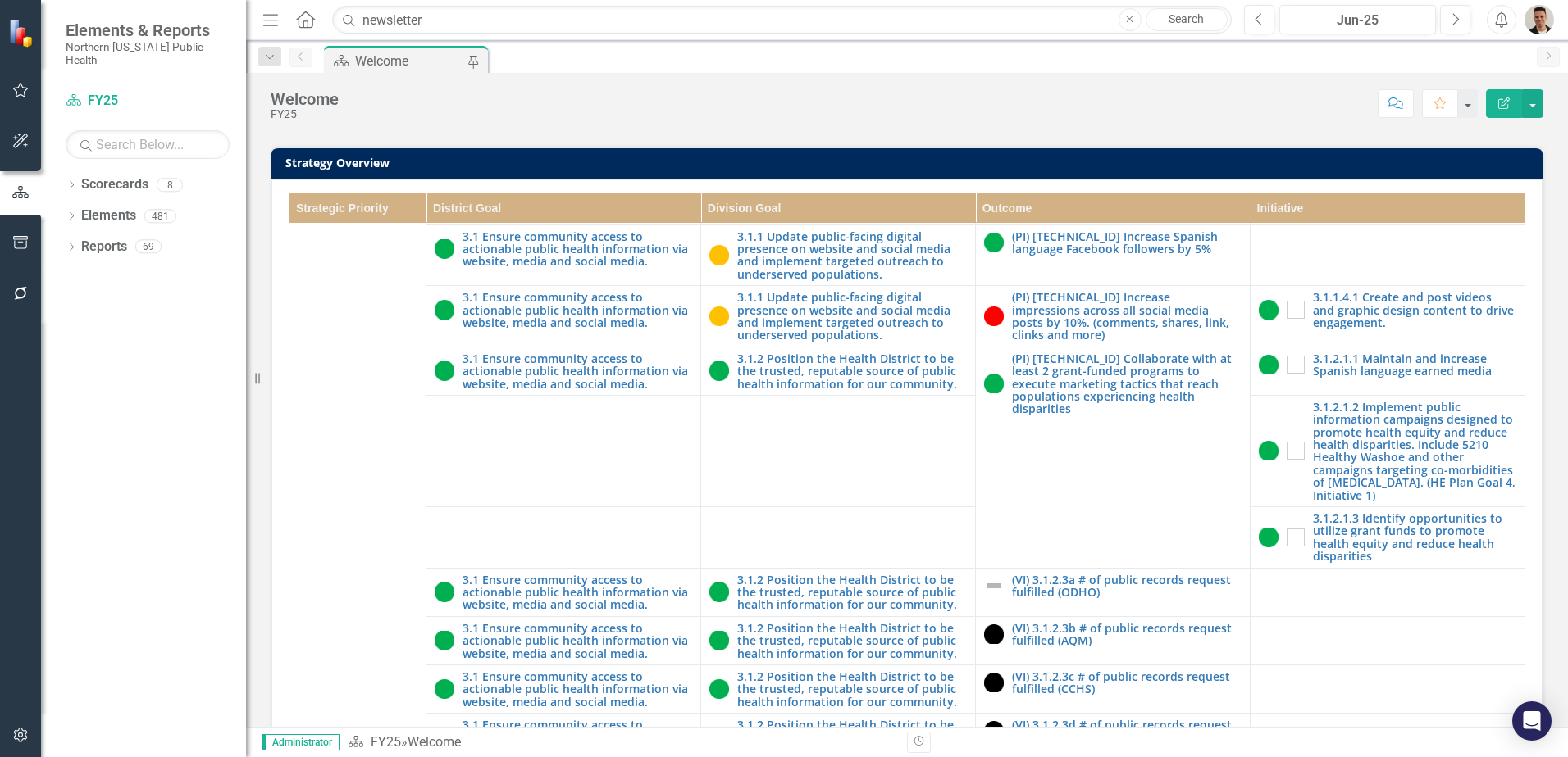
scroll to position [246, 0]
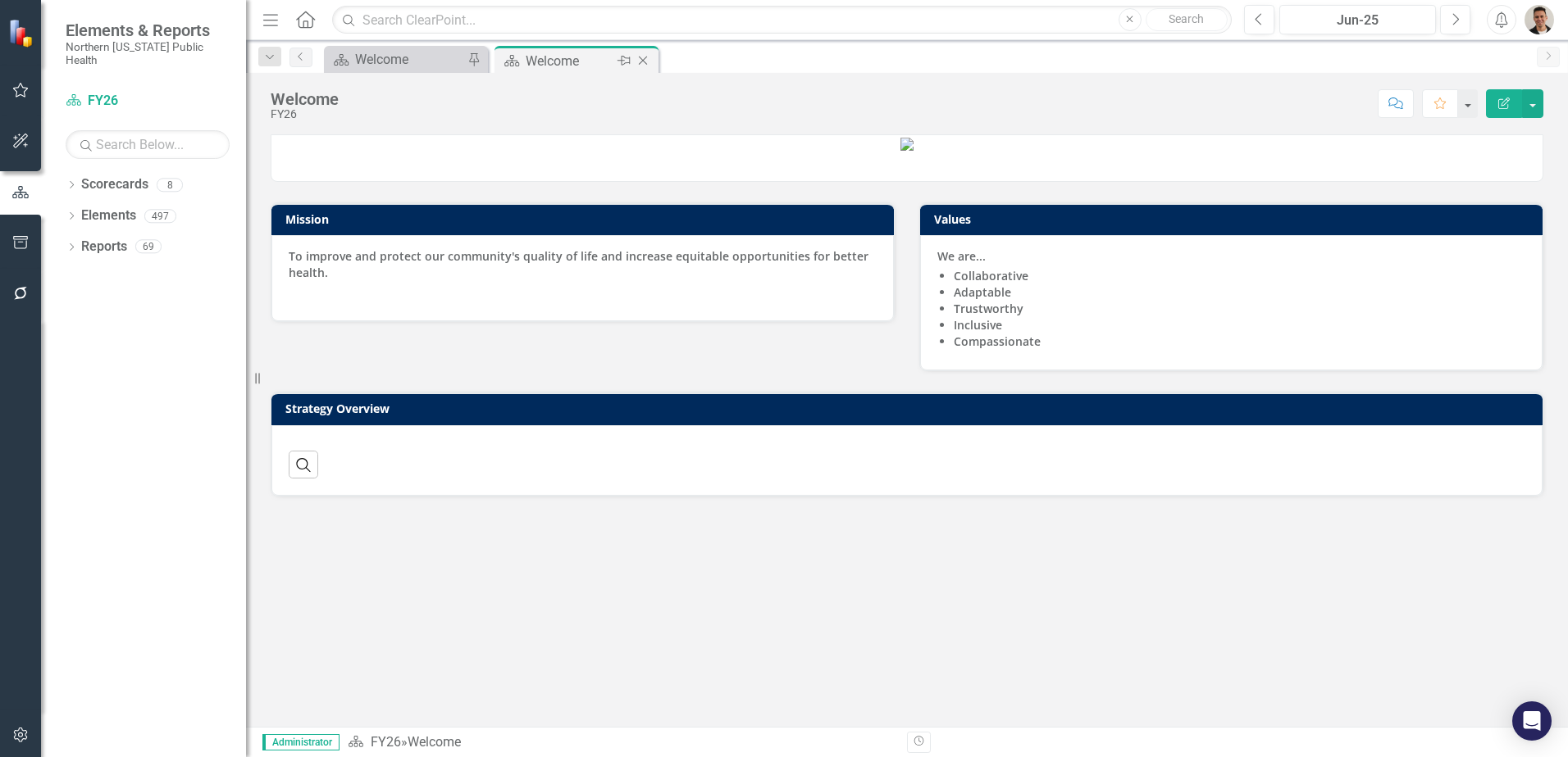
click at [645, 61] on icon "Close" at bounding box center [643, 60] width 17 height 13
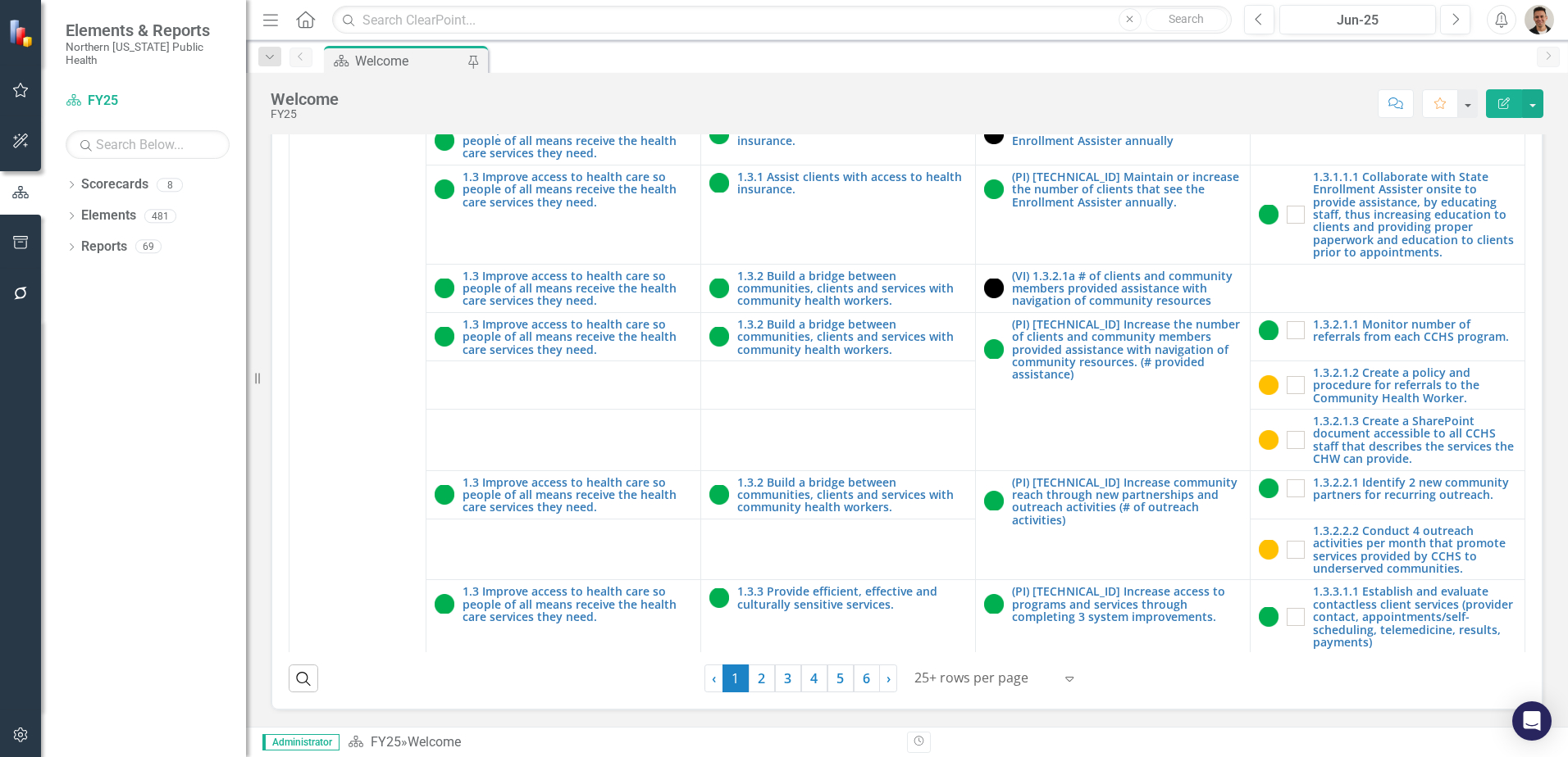
scroll to position [468, 0]
click at [840, 681] on link "5" at bounding box center [840, 678] width 26 height 28
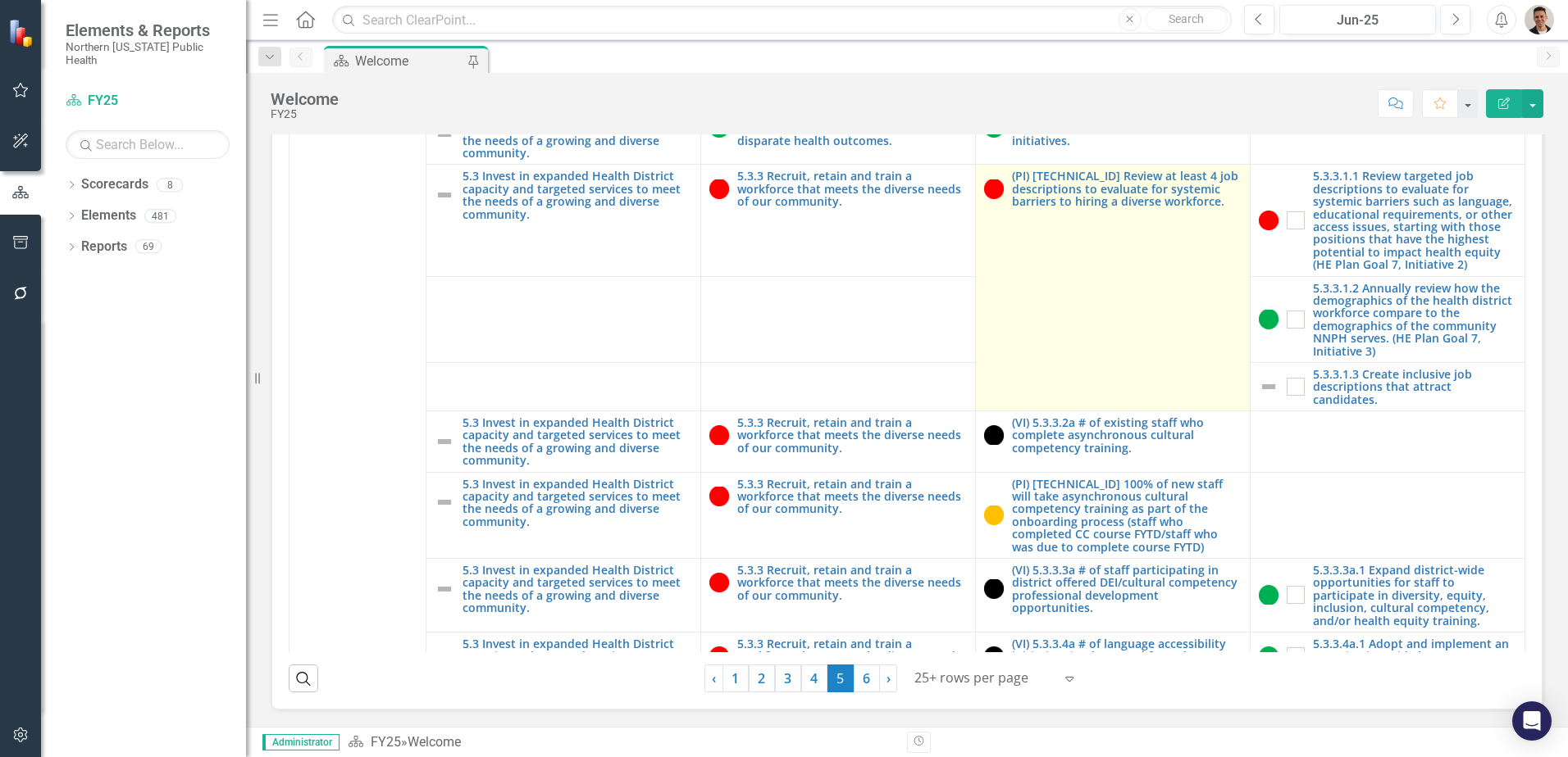
scroll to position [2049, 0]
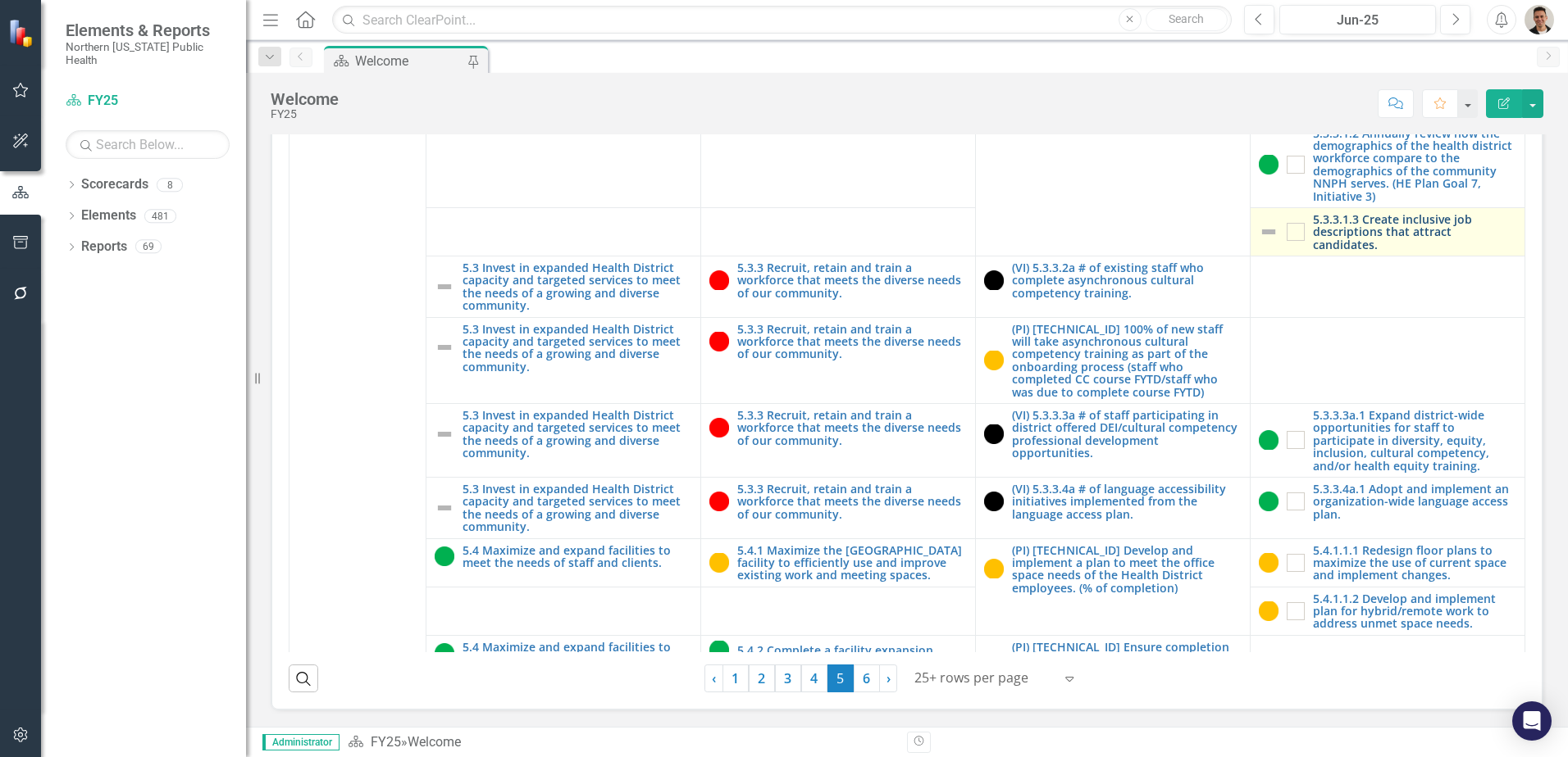
click at [1366, 249] on link "5.3.3.1.3 Create inclusive job descriptions that attract candidates." at bounding box center [1414, 232] width 204 height 38
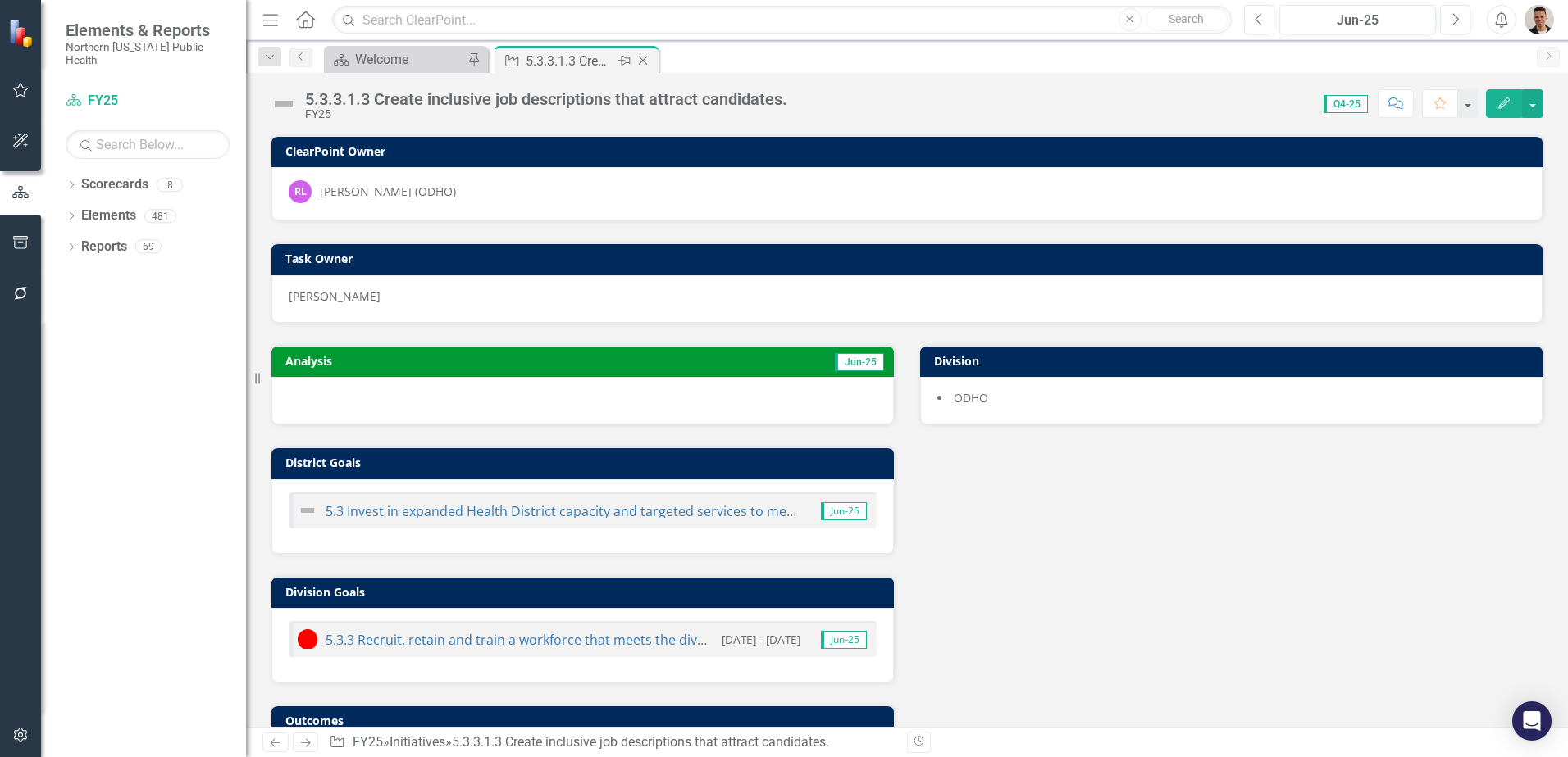
click at [652, 58] on icon "Close" at bounding box center [643, 60] width 17 height 13
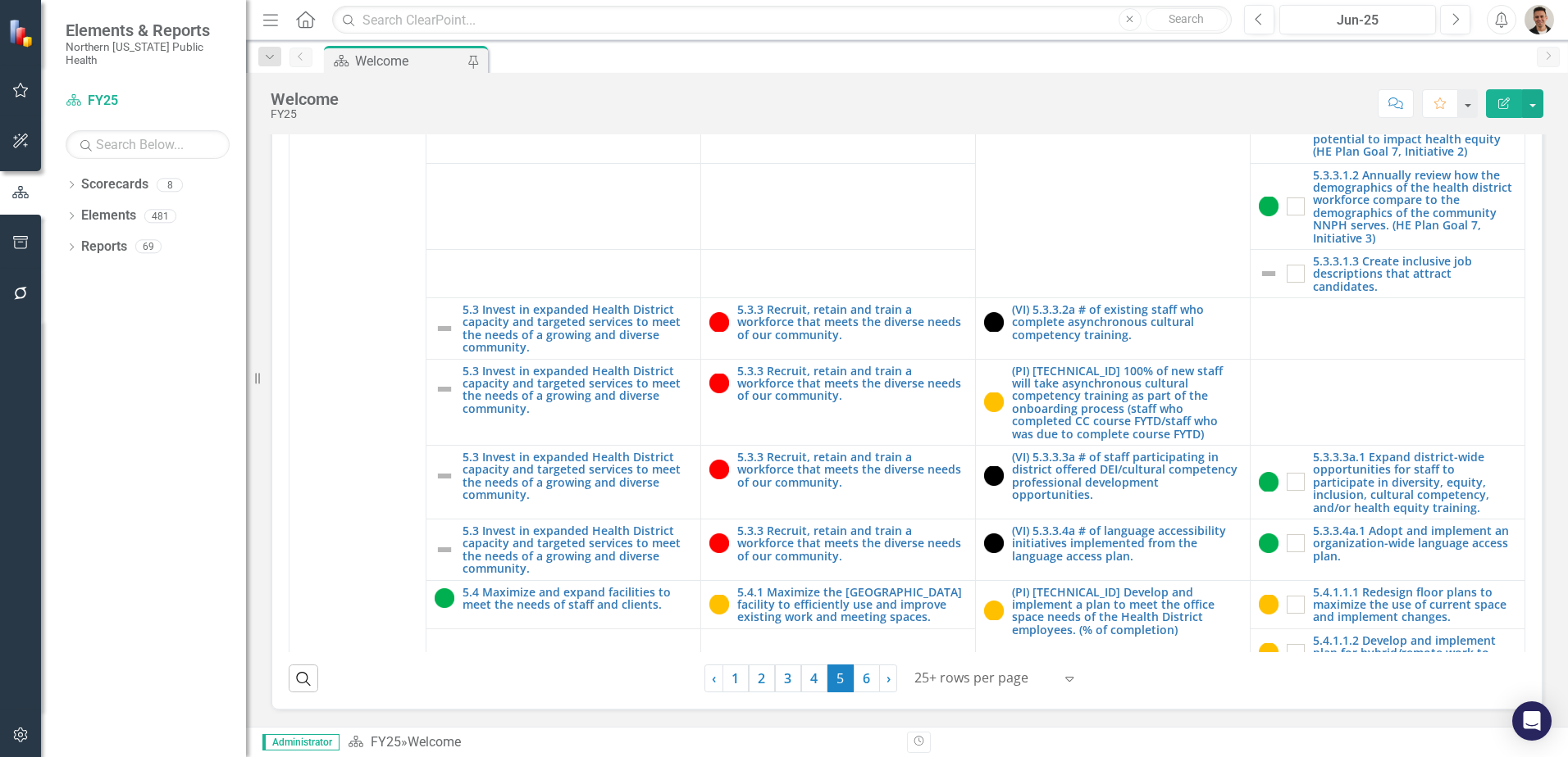
scroll to position [1844, 0]
